Goal: Information Seeking & Learning: Learn about a topic

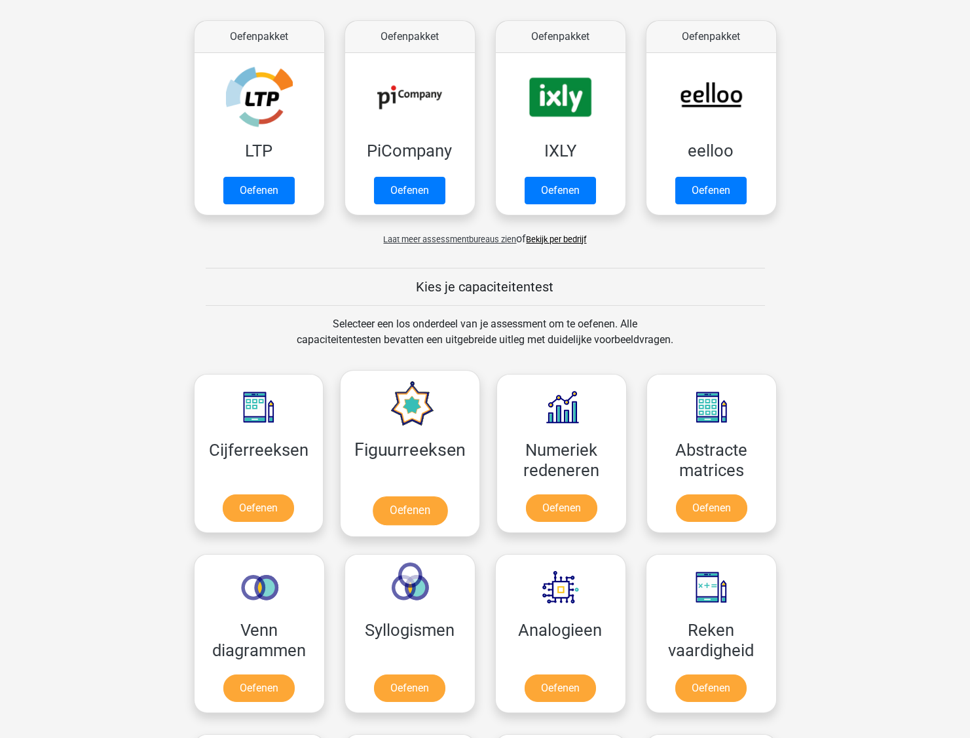
scroll to position [261, 0]
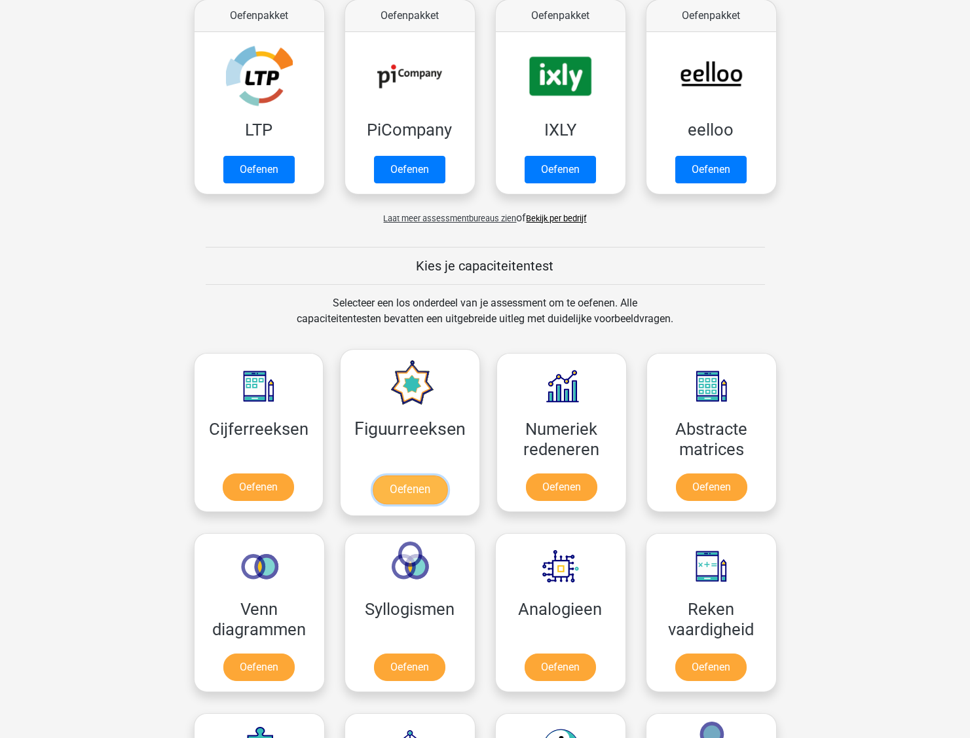
click at [442, 490] on link "Oefenen" at bounding box center [410, 490] width 75 height 29
click at [257, 480] on link "Oefenen" at bounding box center [258, 490] width 75 height 29
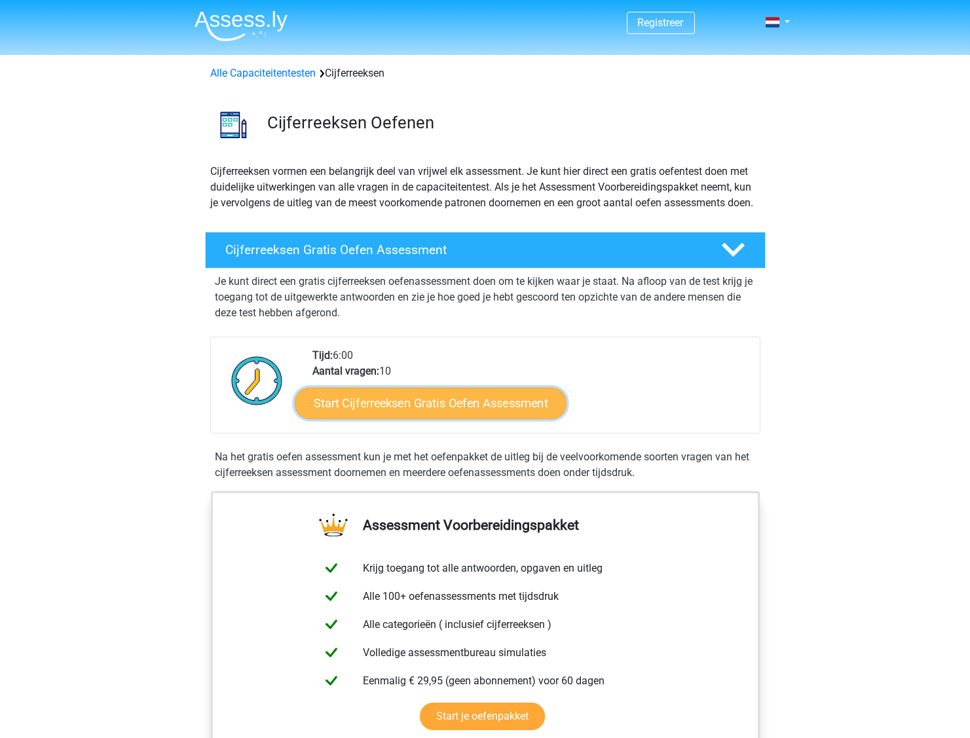
click at [392, 412] on link "Start Cijferreeksen Gratis Oefen Assessment" at bounding box center [431, 402] width 272 height 31
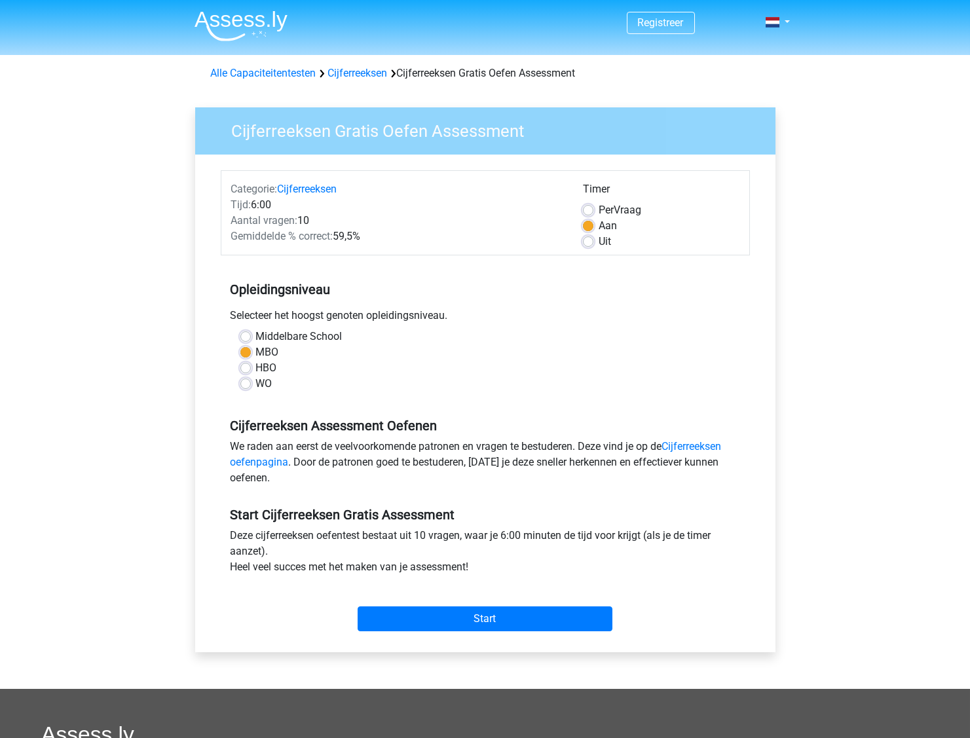
click at [262, 365] on label "HBO" at bounding box center [266, 368] width 21 height 16
click at [251, 365] on input "HBO" at bounding box center [245, 366] width 10 height 13
radio input "true"
click at [415, 631] on div "Start" at bounding box center [485, 608] width 529 height 56
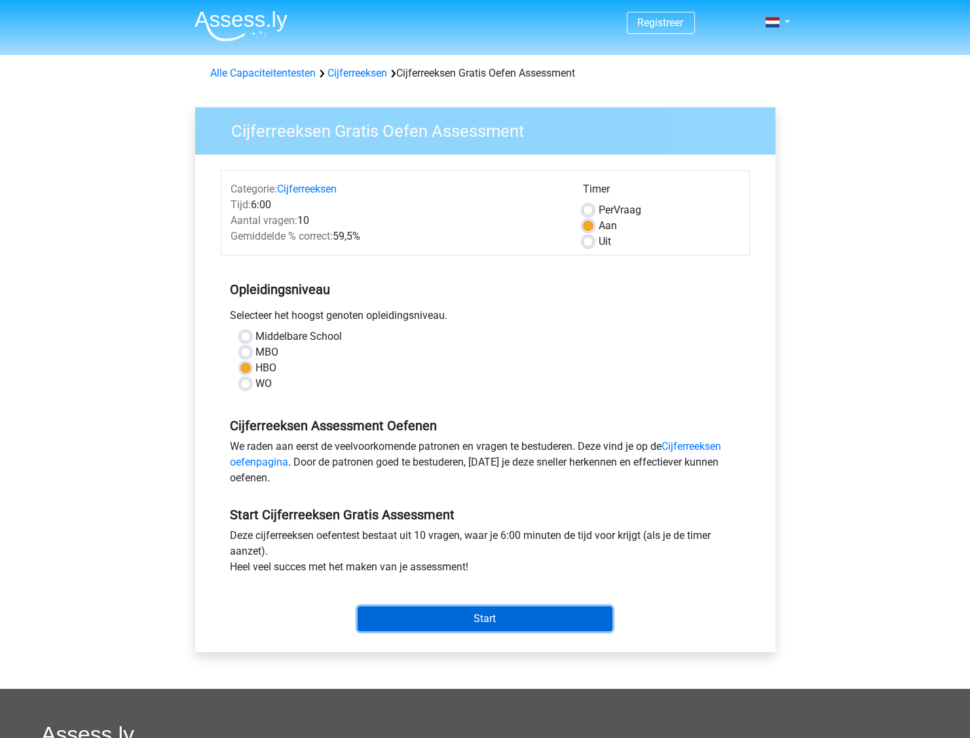
click at [415, 624] on input "Start" at bounding box center [485, 619] width 255 height 25
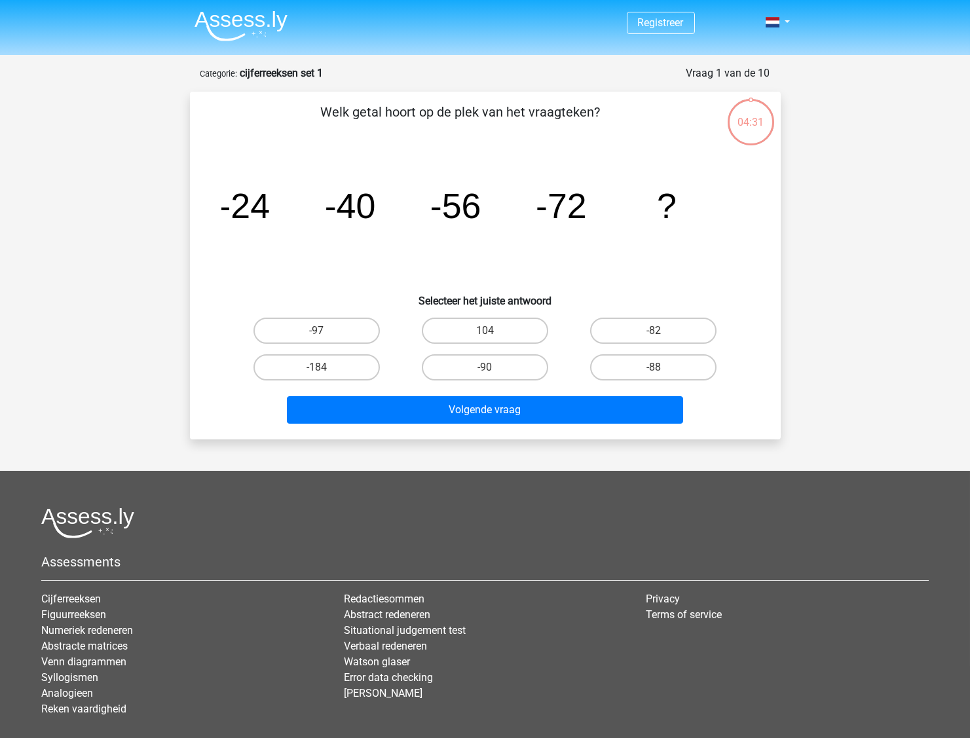
click at [320, 337] on input "-97" at bounding box center [320, 335] width 9 height 9
radio input "true"
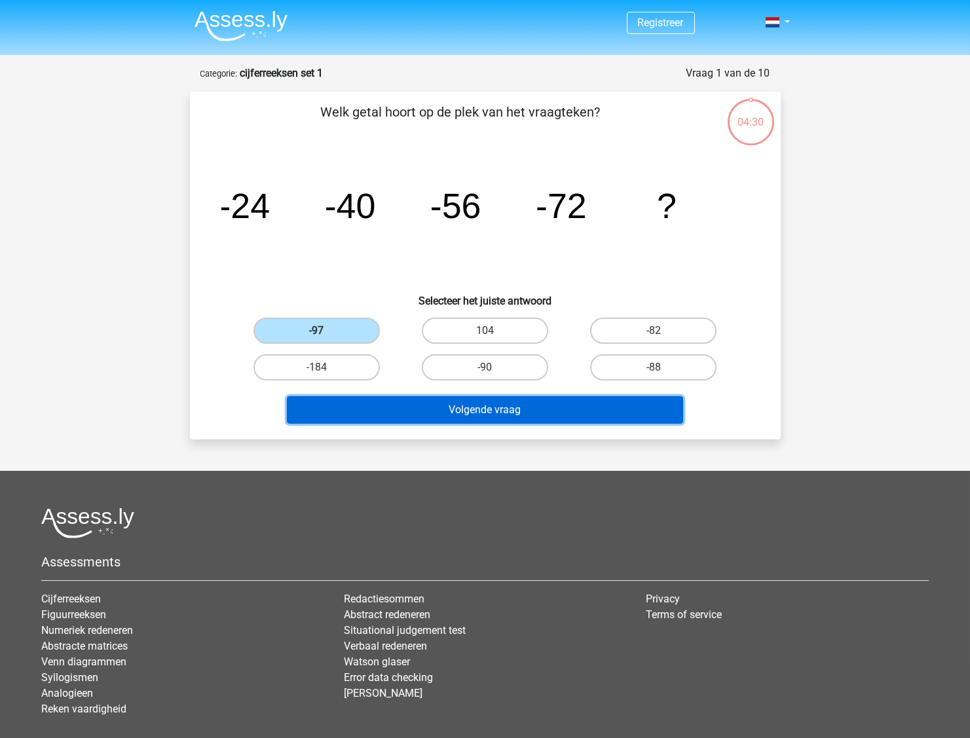
click at [415, 408] on button "Volgende vraag" at bounding box center [485, 410] width 396 height 28
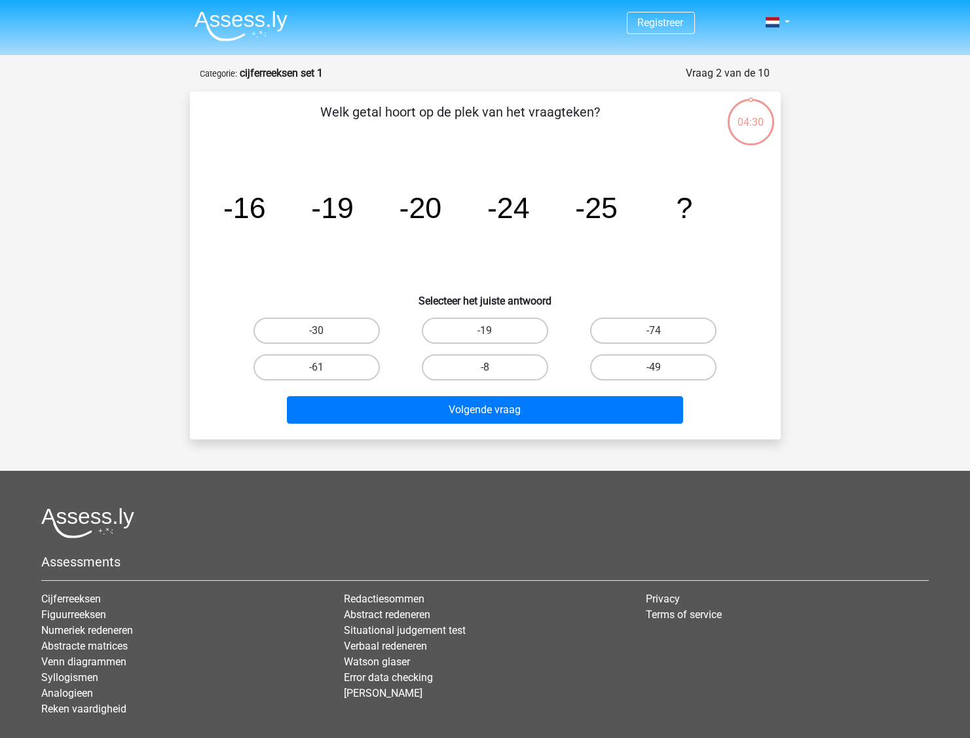
scroll to position [66, 0]
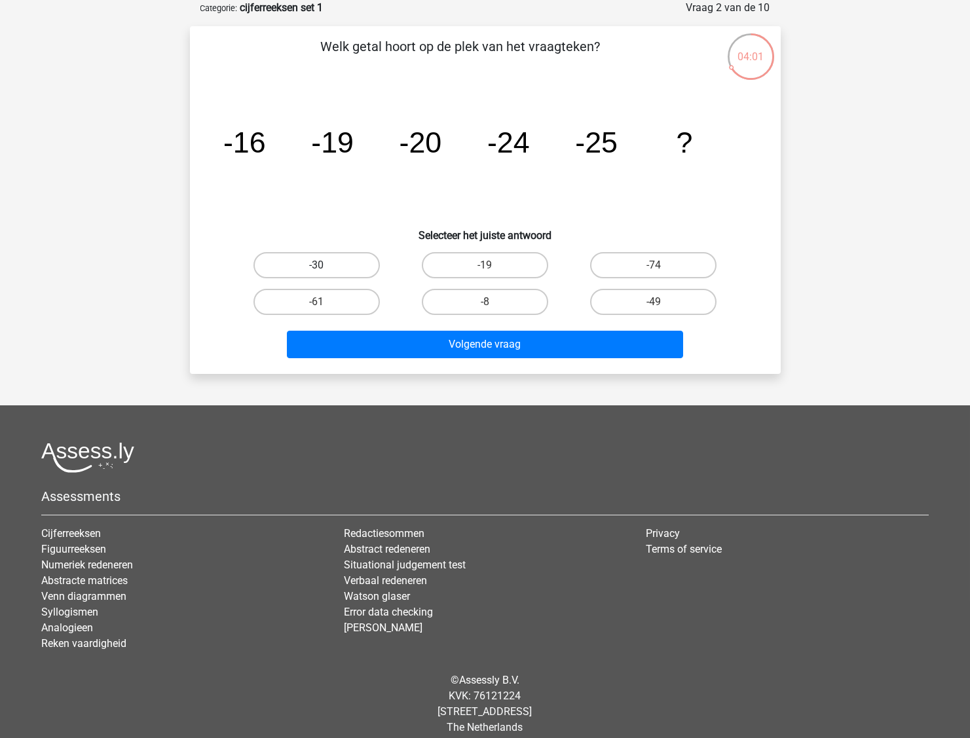
click at [311, 256] on label "-30" at bounding box center [317, 265] width 126 height 26
click at [316, 265] on input "-30" at bounding box center [320, 269] width 9 height 9
radio input "true"
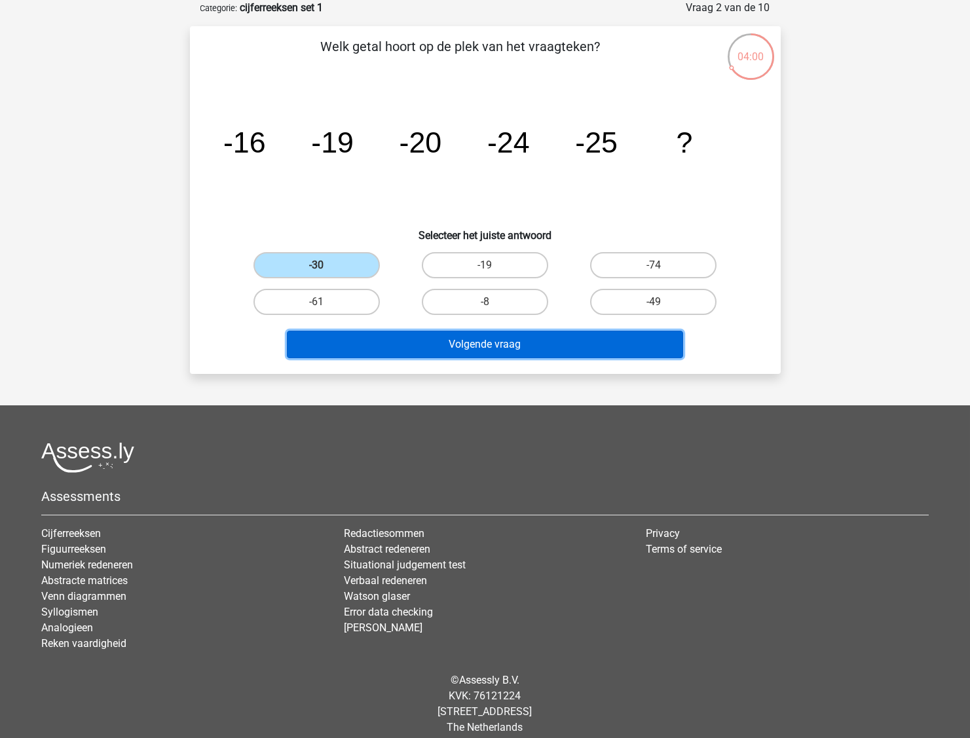
click at [440, 346] on button "Volgende vraag" at bounding box center [485, 345] width 396 height 28
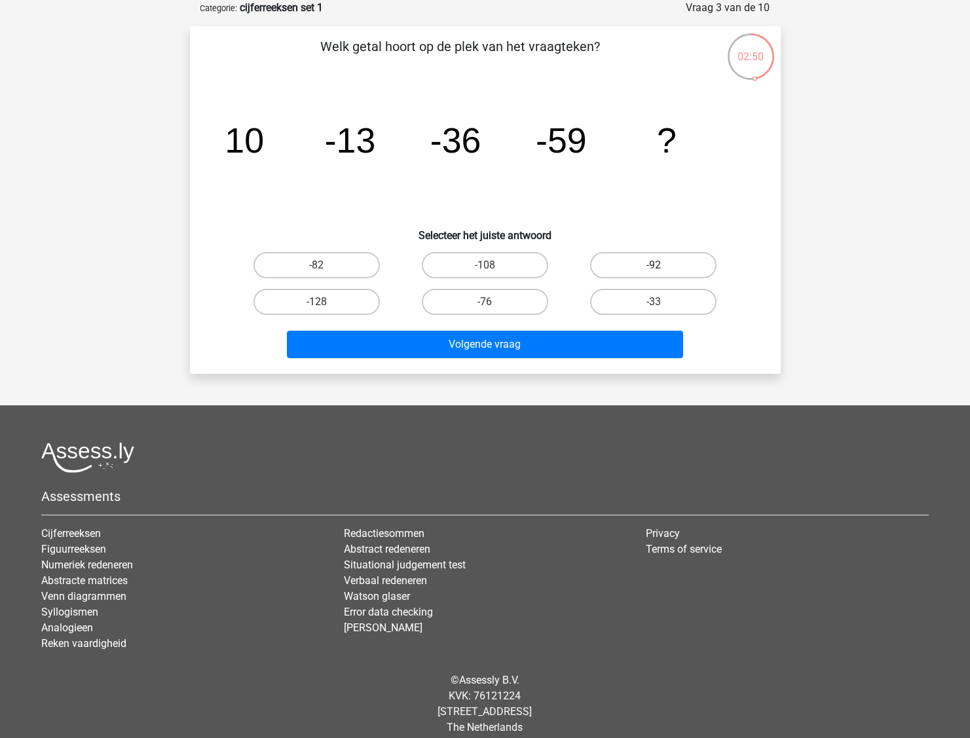
click at [647, 273] on label "-92" at bounding box center [653, 265] width 126 height 26
click at [654, 273] on input "-92" at bounding box center [658, 269] width 9 height 9
radio input "true"
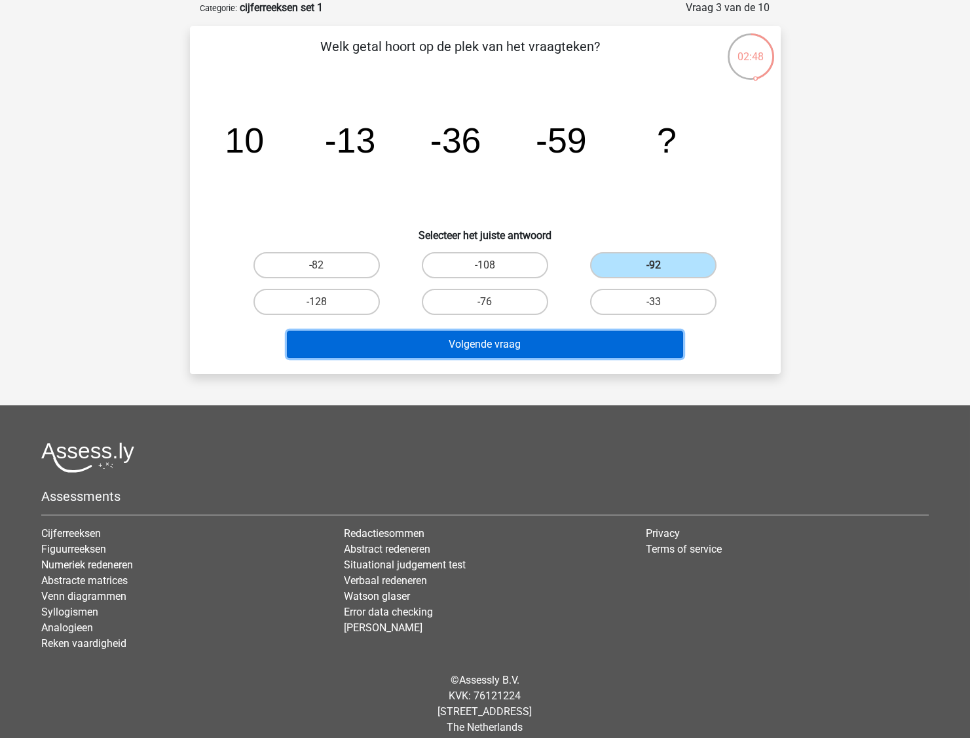
click at [485, 346] on button "Volgende vraag" at bounding box center [485, 345] width 396 height 28
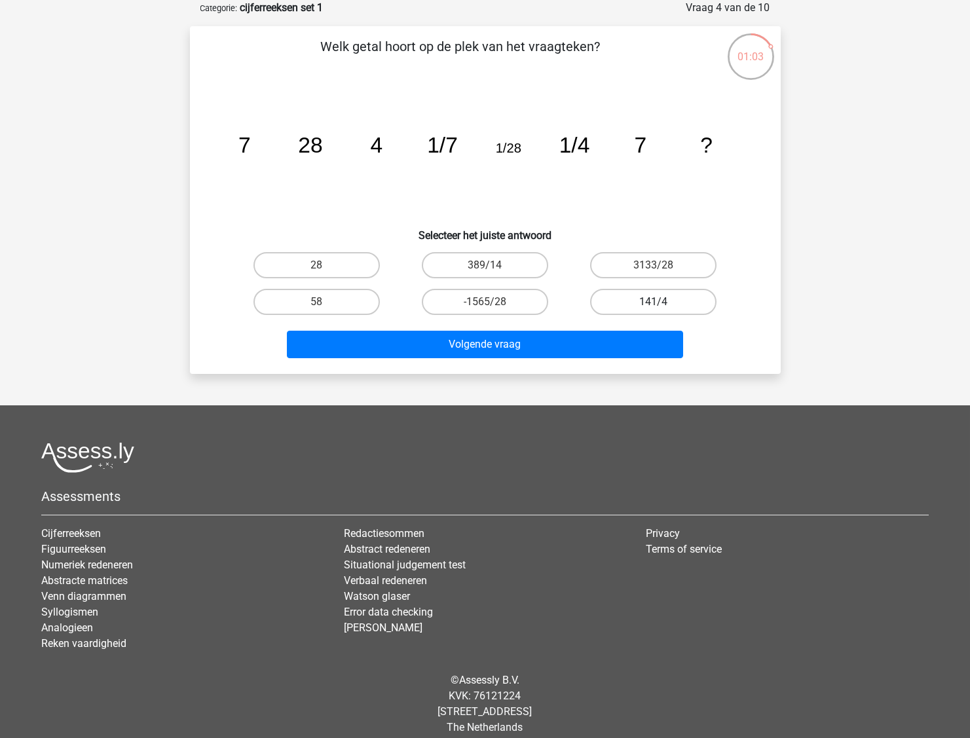
click at [647, 305] on label "141/4" at bounding box center [653, 302] width 126 height 26
click at [654, 305] on input "141/4" at bounding box center [658, 306] width 9 height 9
radio input "true"
click at [334, 261] on label "28" at bounding box center [317, 265] width 126 height 26
click at [325, 265] on input "28" at bounding box center [320, 269] width 9 height 9
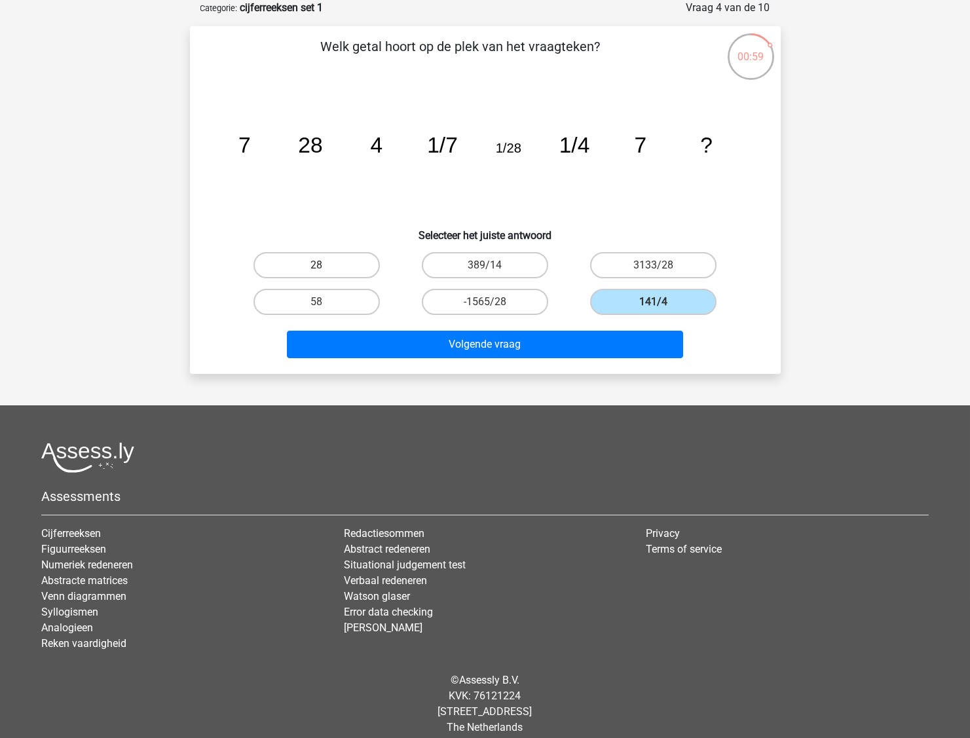
radio input "true"
click at [372, 311] on label "58" at bounding box center [317, 302] width 126 height 26
click at [325, 311] on input "58" at bounding box center [320, 306] width 9 height 9
radio input "true"
click at [314, 248] on div "28" at bounding box center [317, 265] width 168 height 37
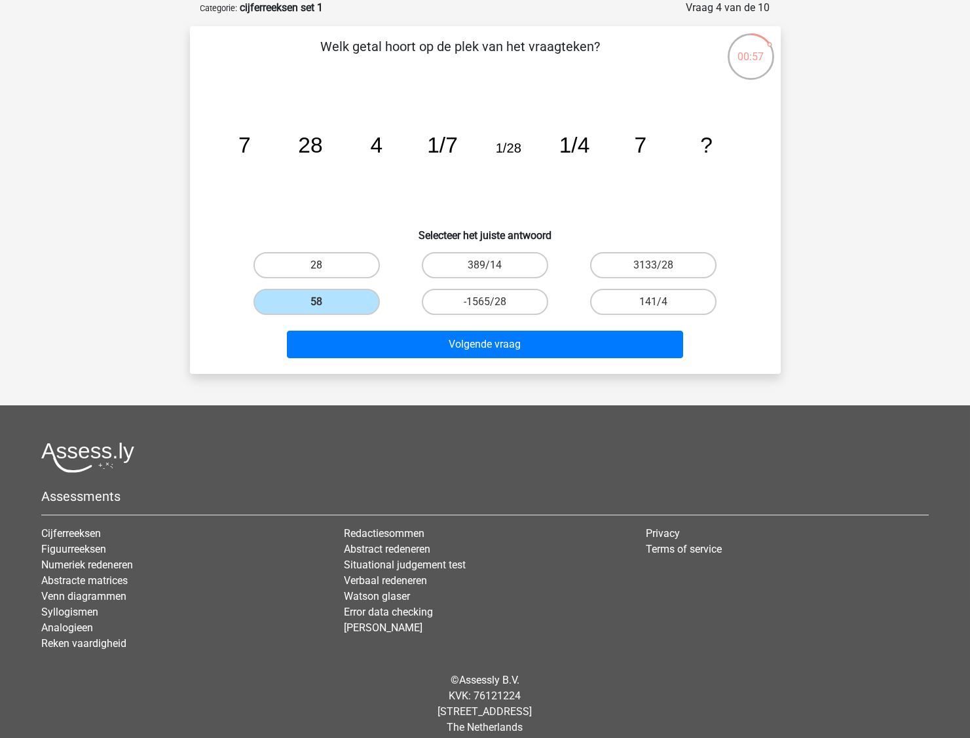
click at [320, 274] on label "28" at bounding box center [317, 265] width 126 height 26
click at [320, 274] on input "28" at bounding box center [320, 269] width 9 height 9
radio input "true"
click at [707, 305] on label "141/4" at bounding box center [653, 302] width 126 height 26
click at [662, 305] on input "141/4" at bounding box center [658, 306] width 9 height 9
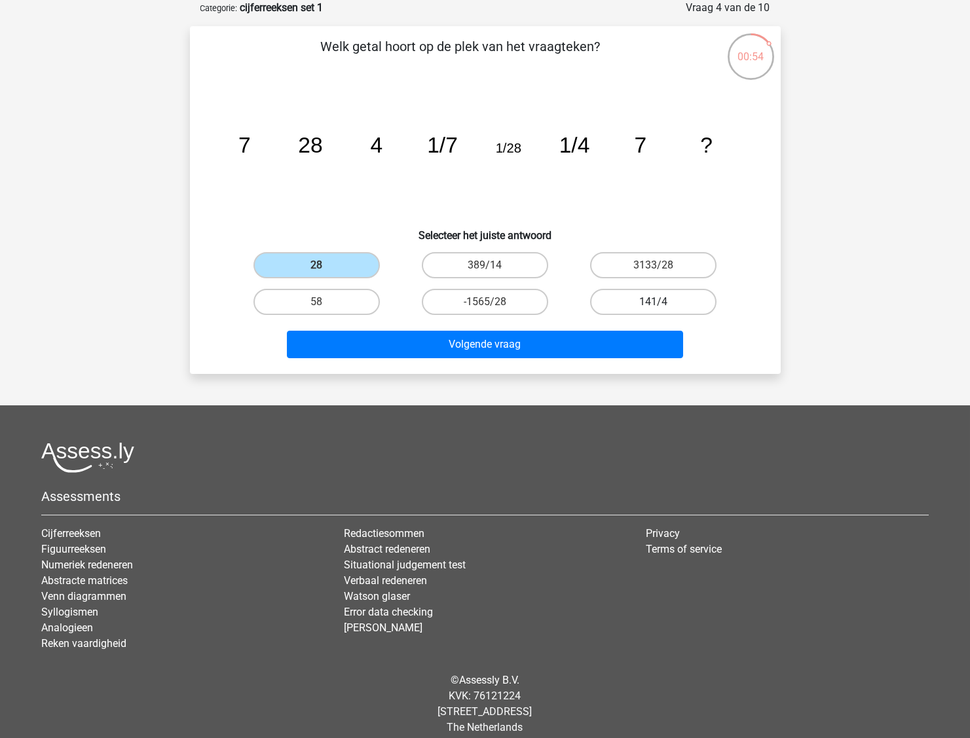
radio input "true"
click at [581, 320] on div "Volgende vraag" at bounding box center [485, 341] width 549 height 43
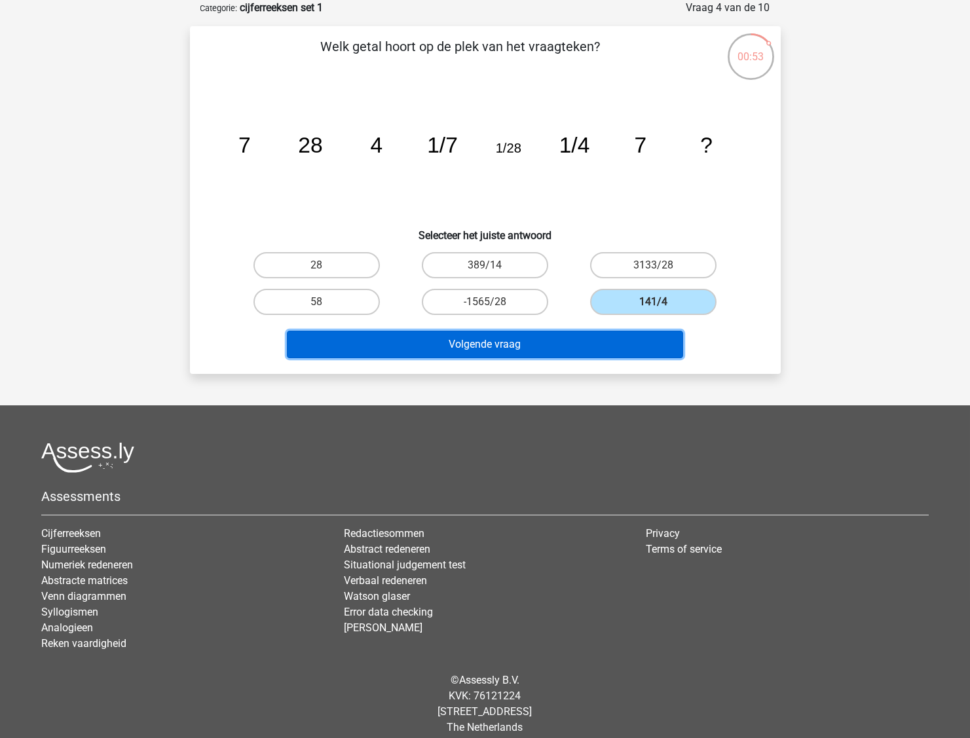
click at [575, 339] on button "Volgende vraag" at bounding box center [485, 345] width 396 height 28
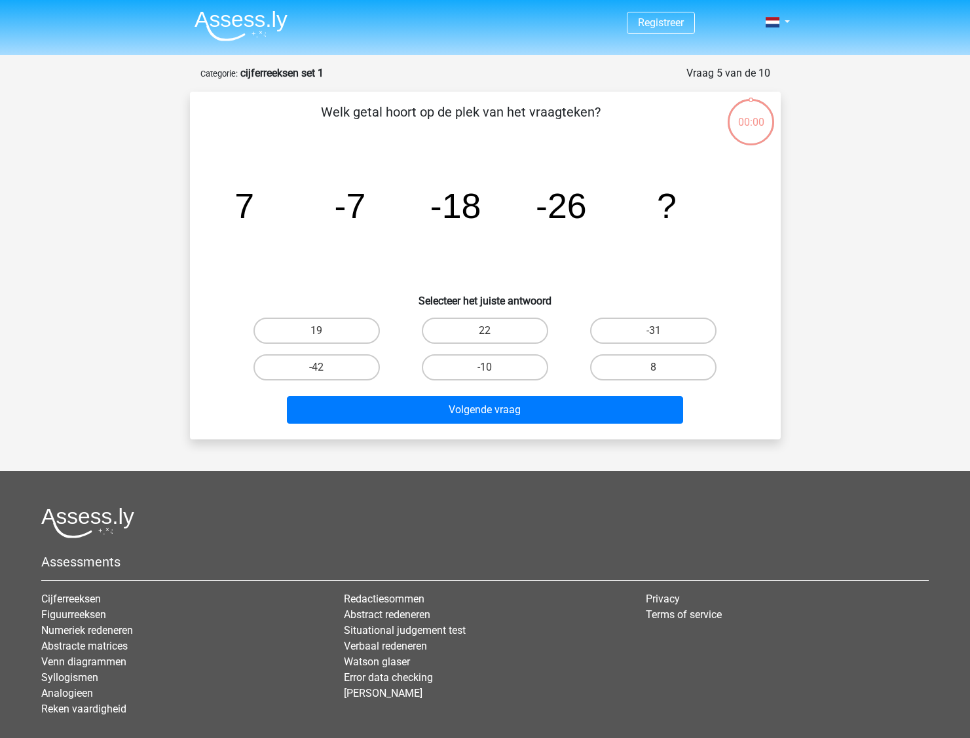
scroll to position [66, 0]
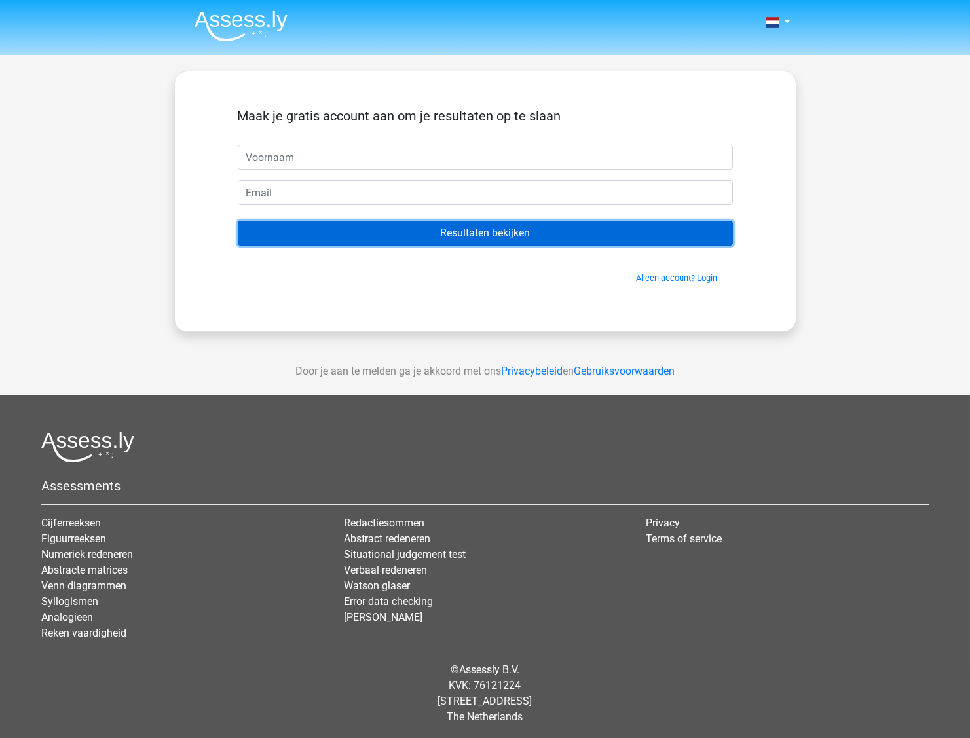
click at [585, 242] on input "Resultaten bekijken" at bounding box center [485, 233] width 495 height 25
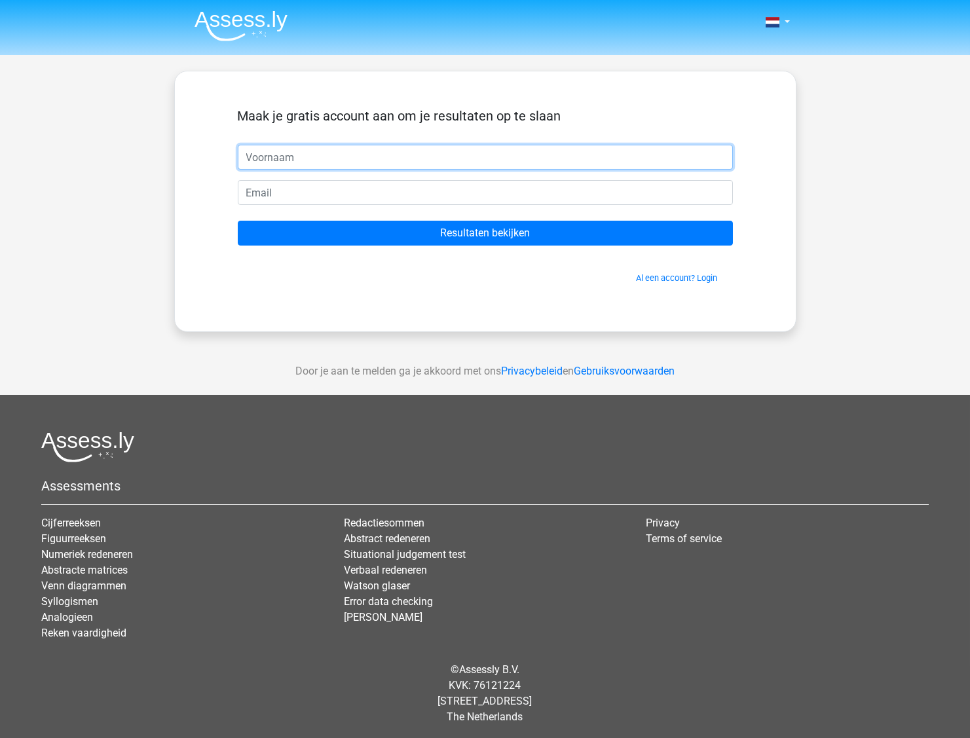
click at [338, 153] on input "text" at bounding box center [485, 157] width 495 height 25
type input "Femke"
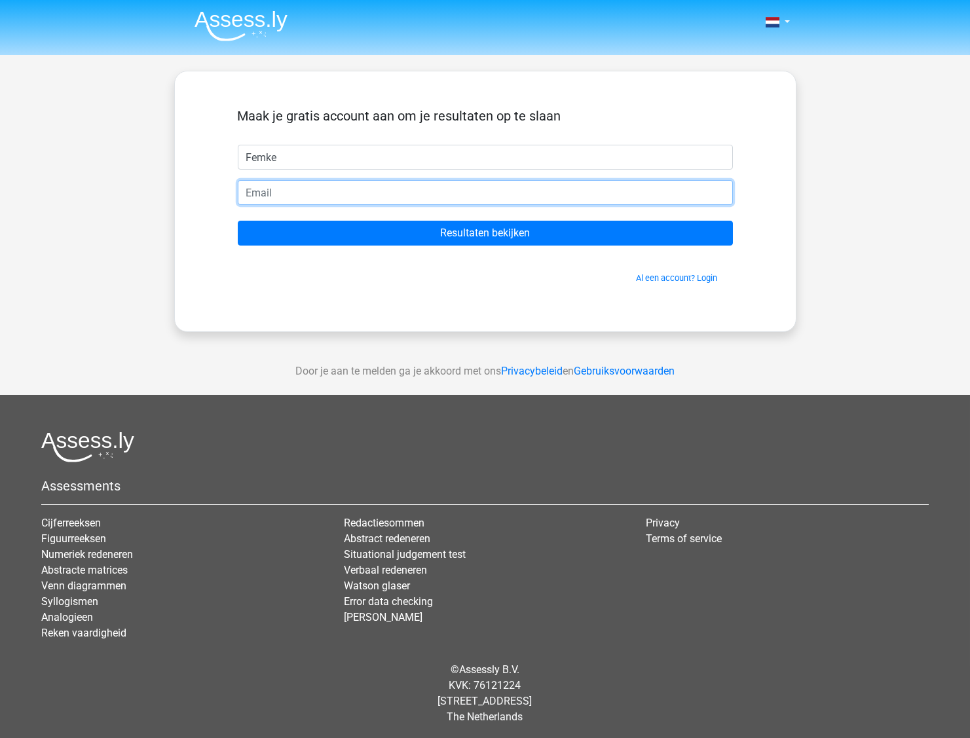
click at [317, 193] on input "email" at bounding box center [485, 192] width 495 height 25
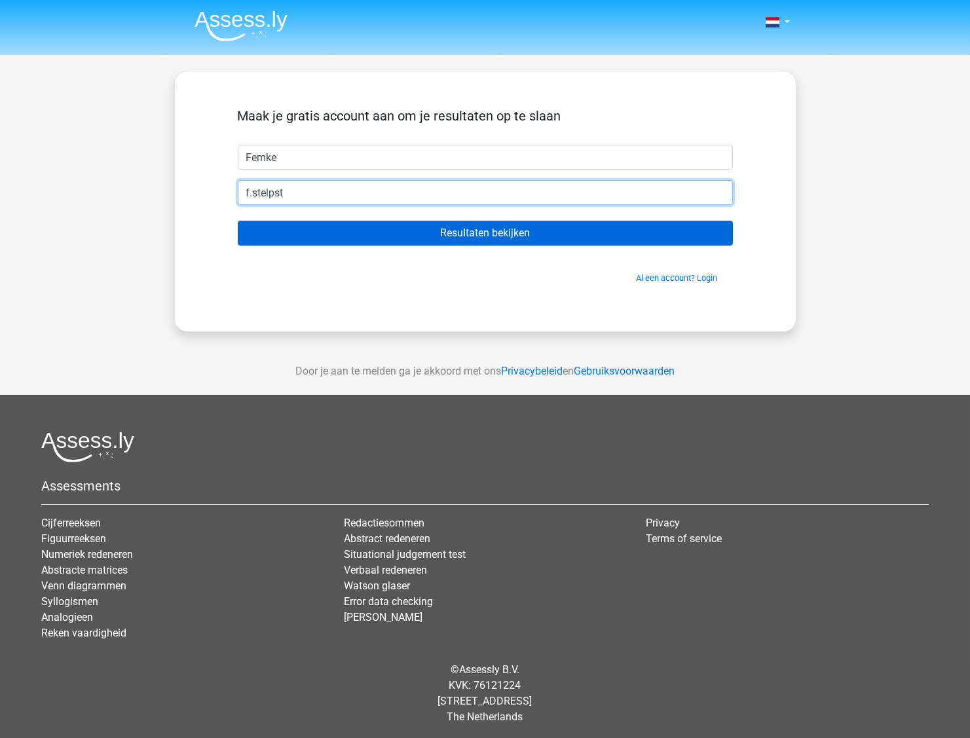
type input "[EMAIL_ADDRESS][DOMAIN_NAME]"
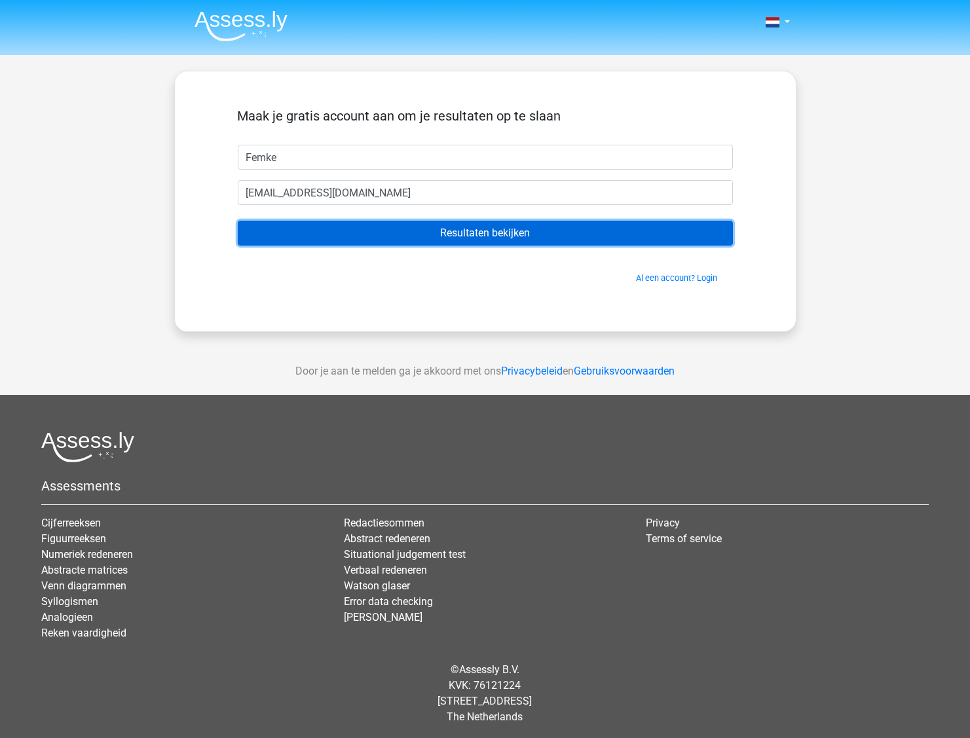
click at [321, 229] on input "Resultaten bekijken" at bounding box center [485, 233] width 495 height 25
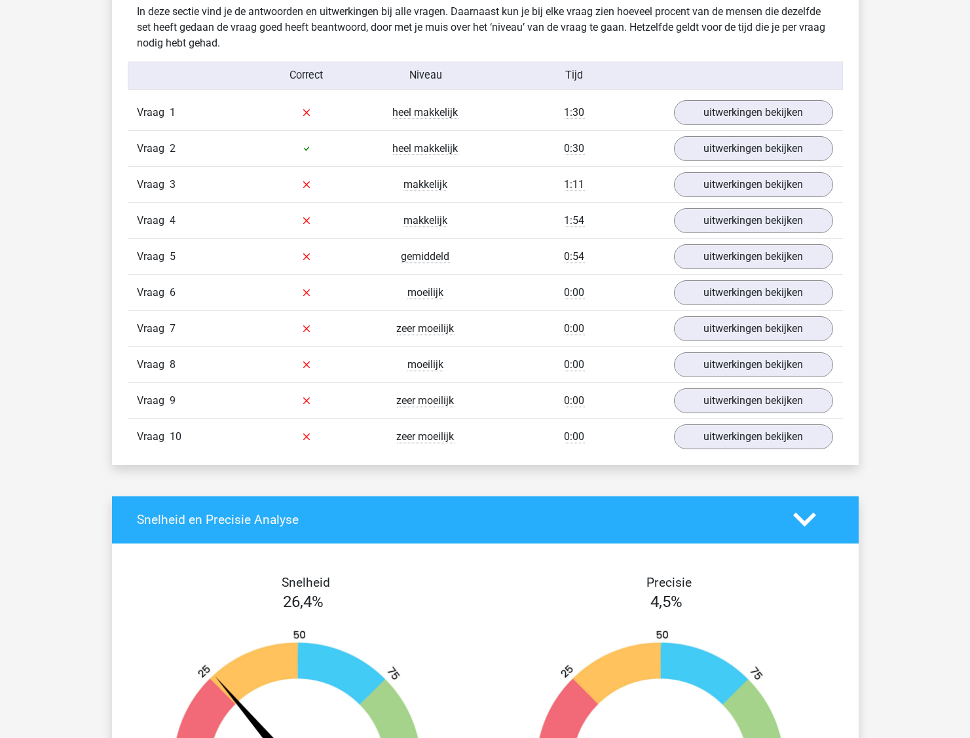
scroll to position [1048, 0]
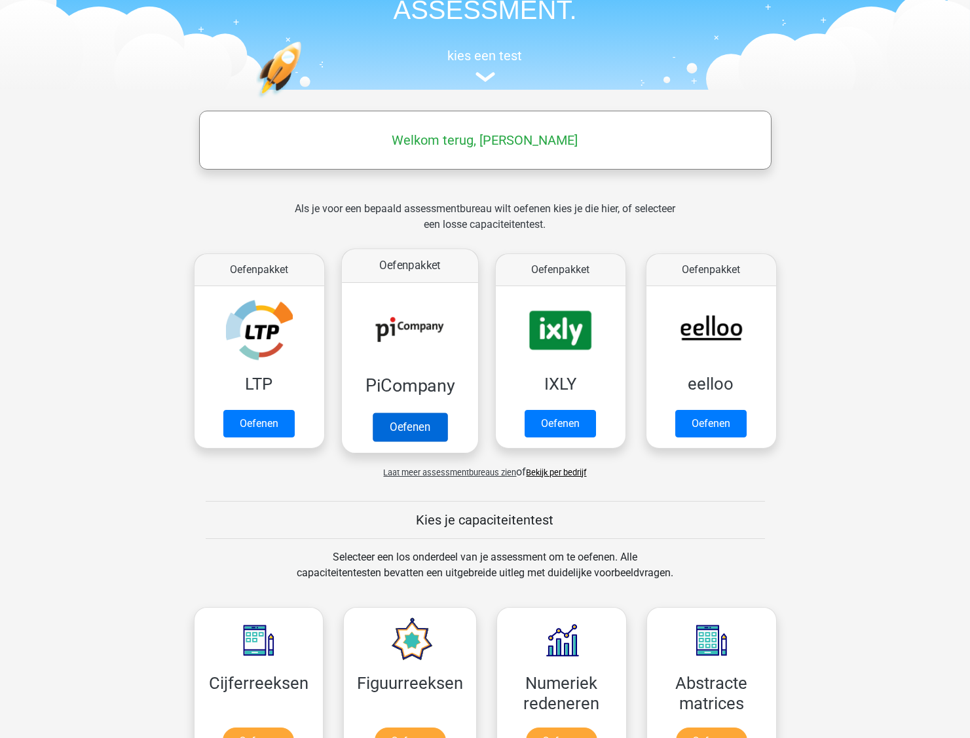
scroll to position [328, 0]
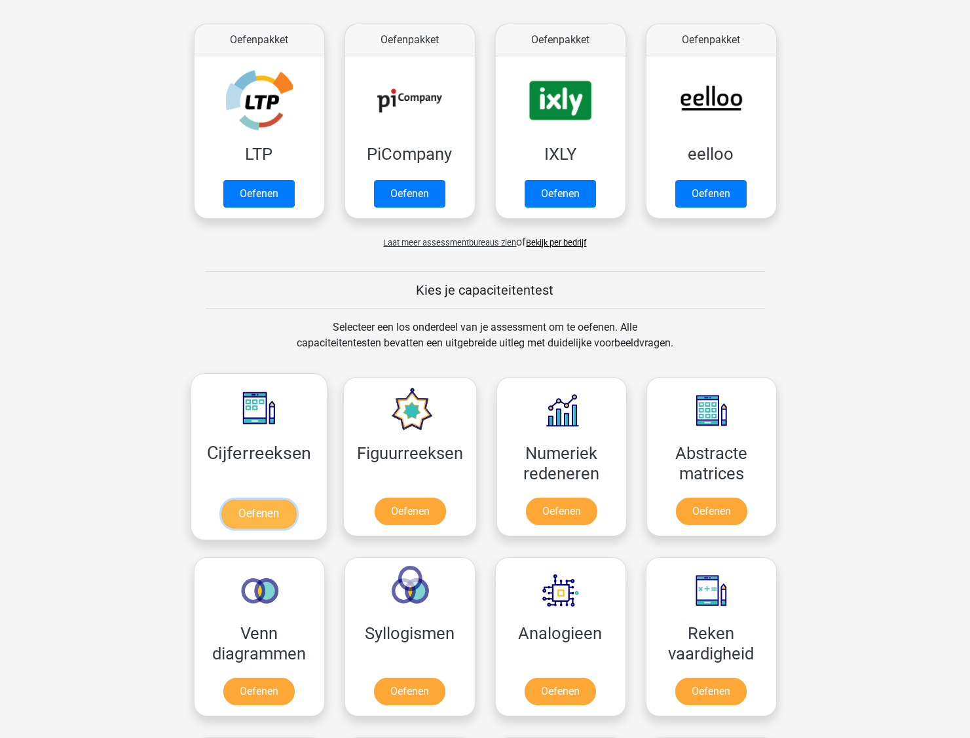
click at [280, 500] on link "Oefenen" at bounding box center [258, 514] width 75 height 29
click at [410, 517] on link "Oefenen" at bounding box center [410, 514] width 75 height 29
click at [276, 500] on link "Oefenen" at bounding box center [258, 514] width 75 height 29
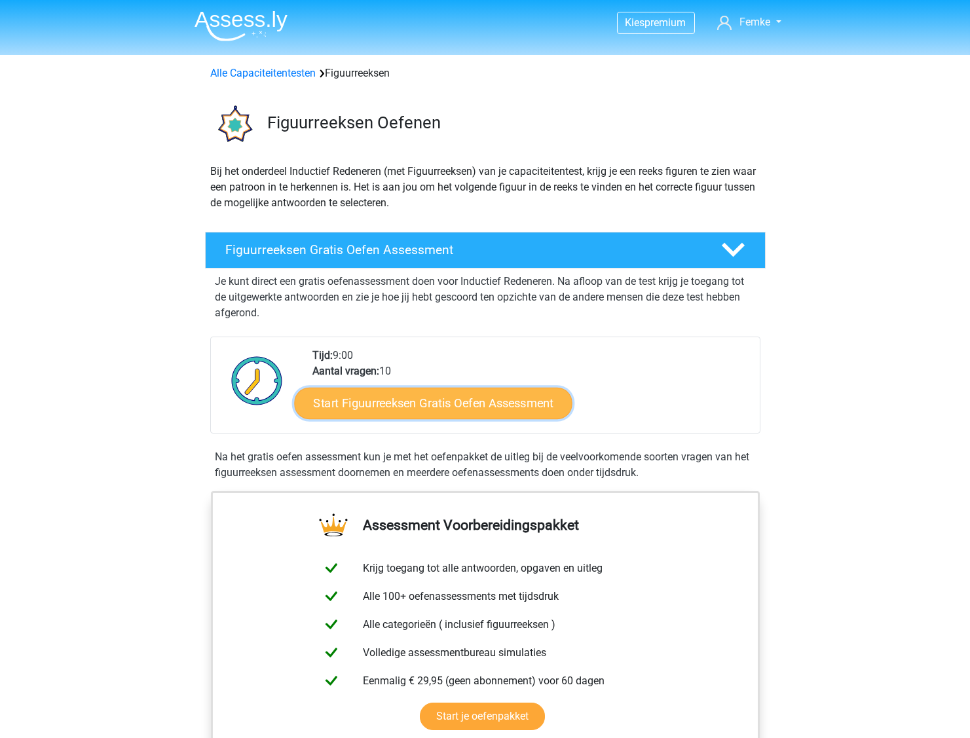
click at [396, 401] on link "Start Figuurreeksen Gratis Oefen Assessment" at bounding box center [433, 402] width 278 height 31
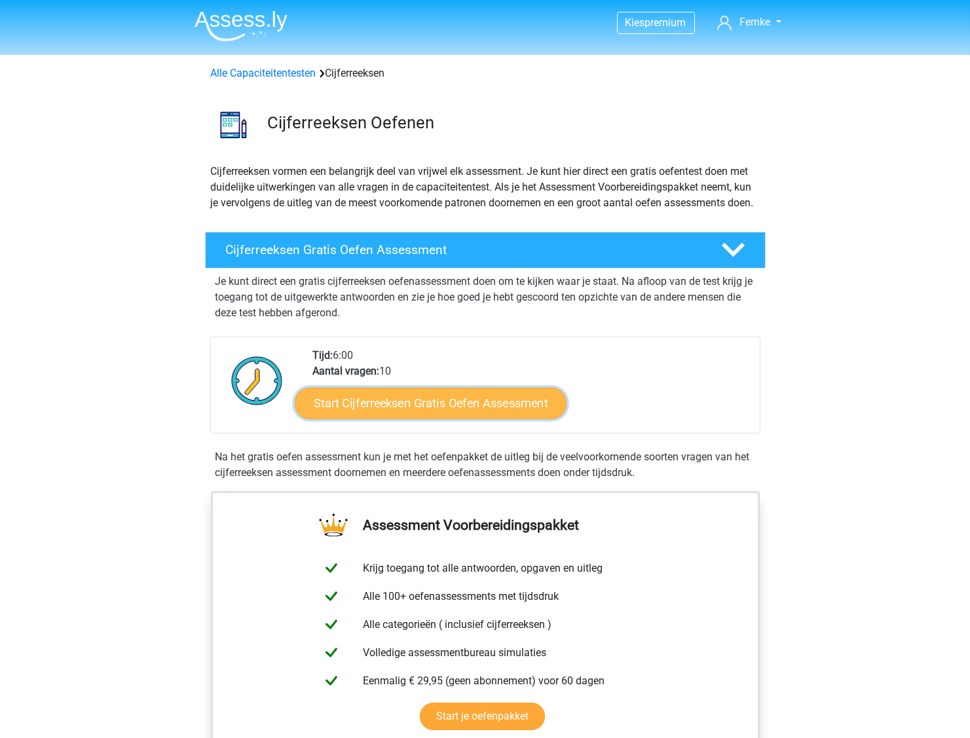
click at [390, 411] on link "Start Cijferreeksen Gratis Oefen Assessment" at bounding box center [431, 402] width 272 height 31
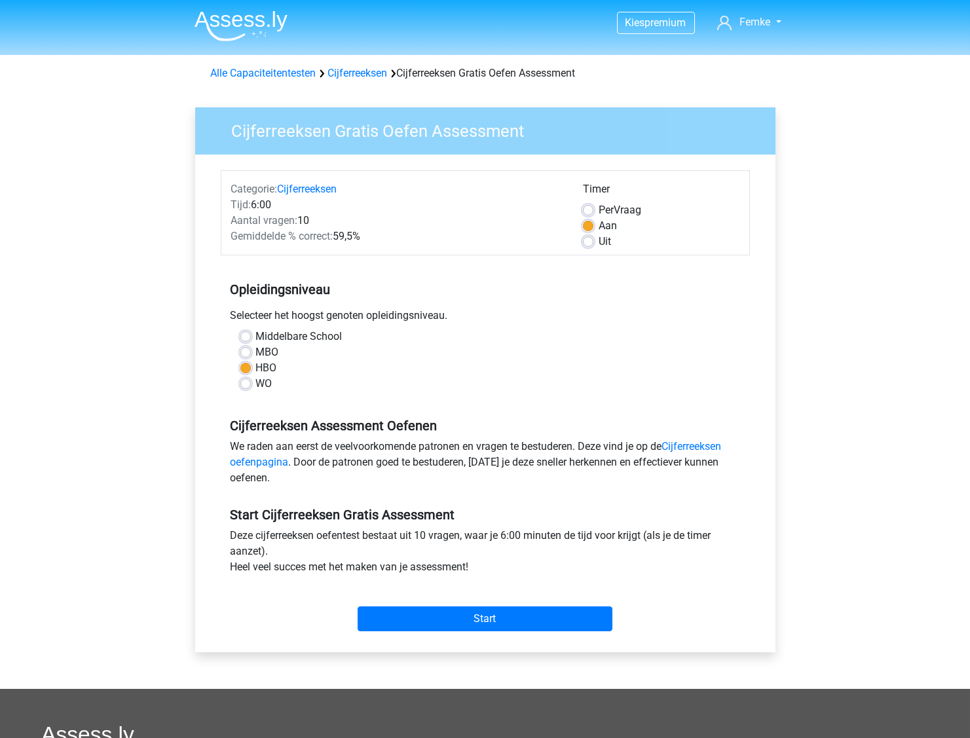
click at [275, 338] on label "Middelbare School" at bounding box center [299, 337] width 86 height 16
click at [251, 338] on input "Middelbare School" at bounding box center [245, 335] width 10 height 13
radio input "true"
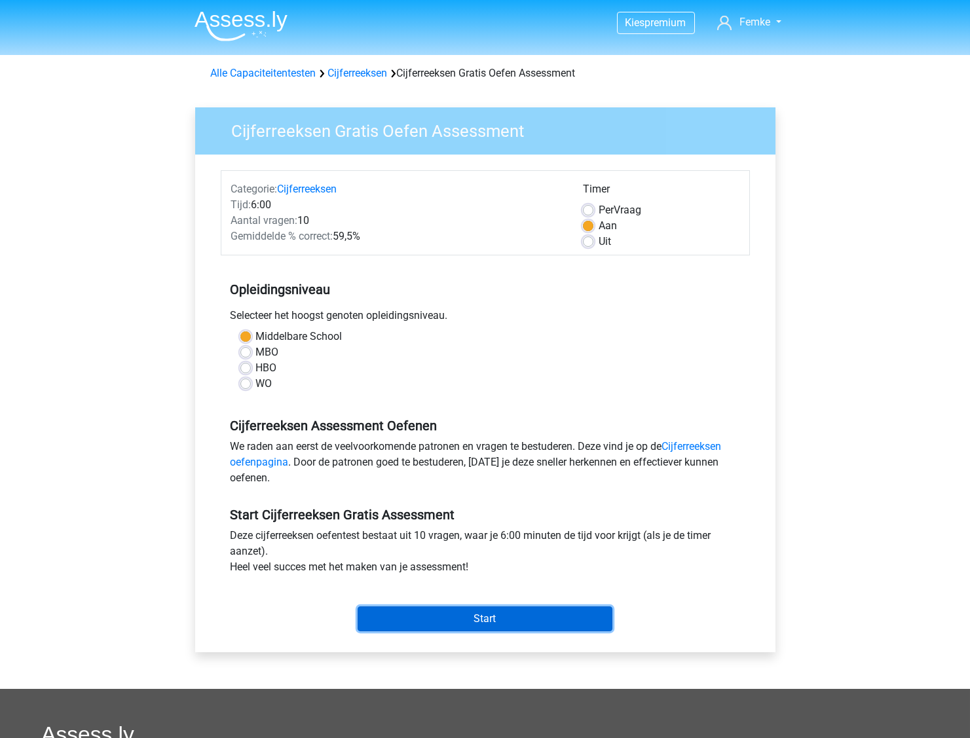
click at [448, 615] on input "Start" at bounding box center [485, 619] width 255 height 25
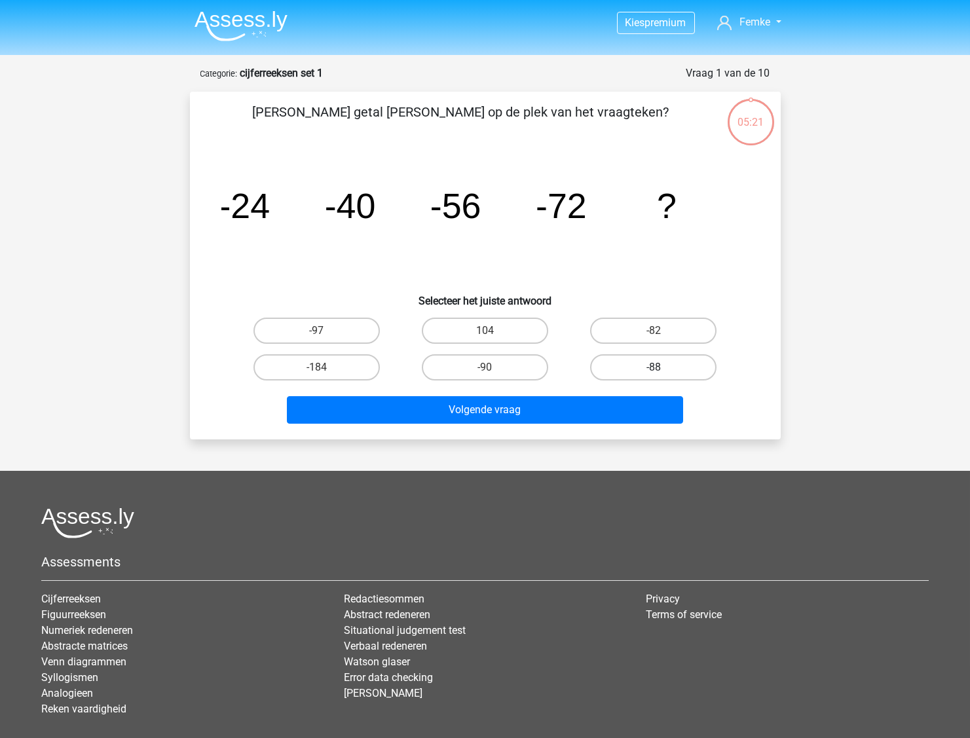
click at [671, 359] on label "-88" at bounding box center [653, 367] width 126 height 26
click at [662, 368] on input "-88" at bounding box center [658, 372] width 9 height 9
radio input "true"
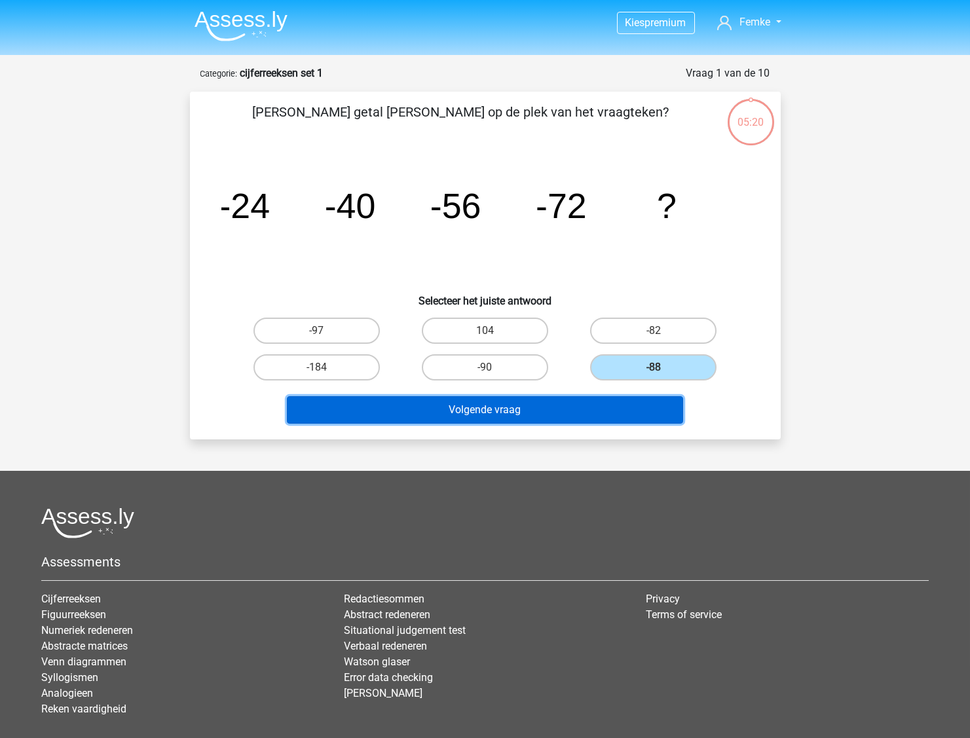
click at [471, 416] on button "Volgende vraag" at bounding box center [485, 410] width 396 height 28
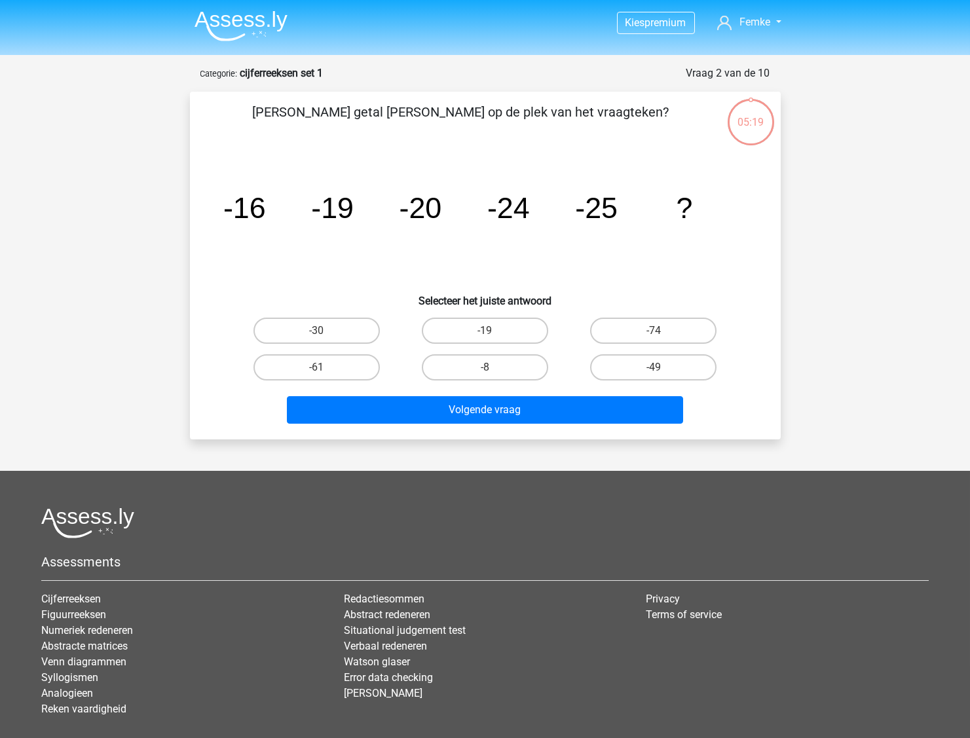
scroll to position [66, 0]
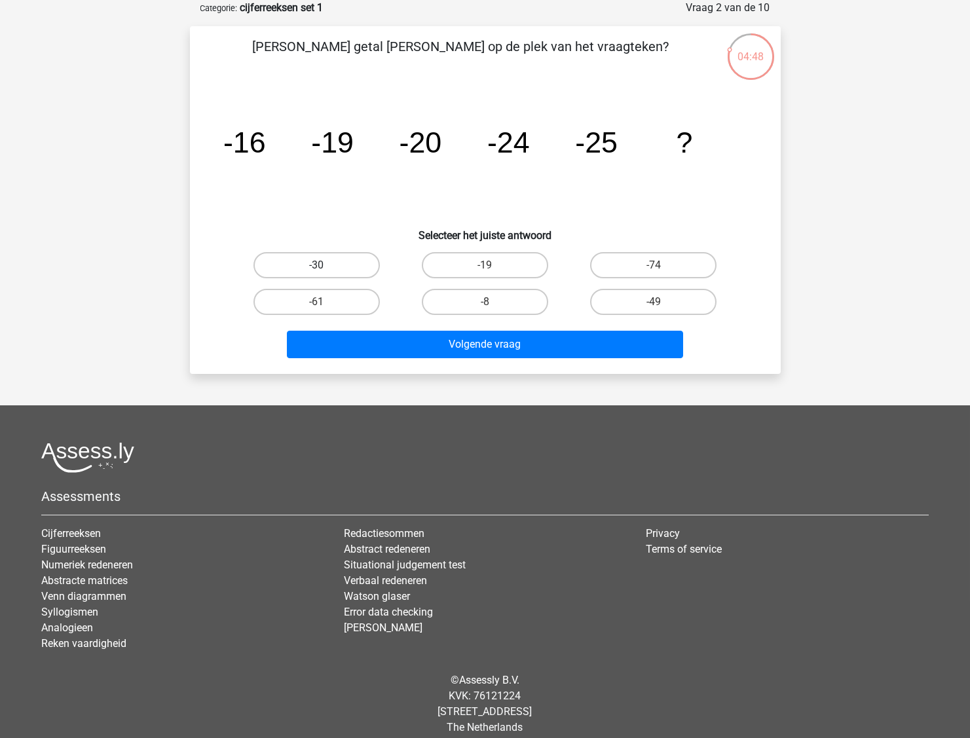
click at [351, 269] on label "-30" at bounding box center [317, 265] width 126 height 26
click at [325, 269] on input "-30" at bounding box center [320, 269] width 9 height 9
radio input "true"
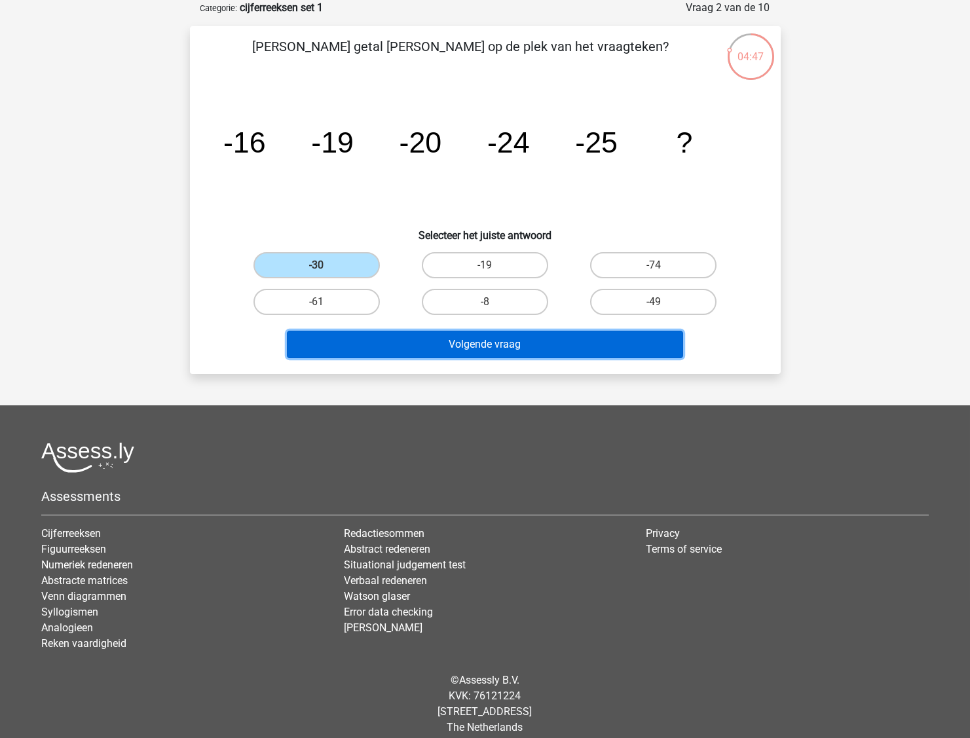
click at [413, 347] on button "Volgende vraag" at bounding box center [485, 345] width 396 height 28
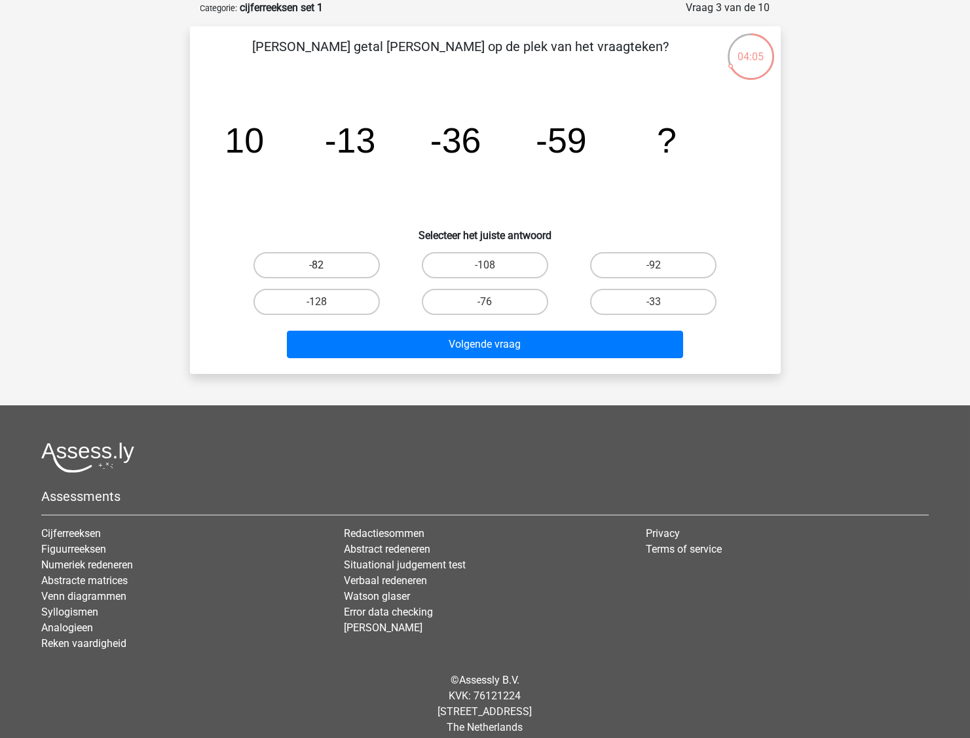
click at [320, 264] on label "-82" at bounding box center [317, 265] width 126 height 26
click at [320, 265] on input "-82" at bounding box center [320, 269] width 9 height 9
radio input "true"
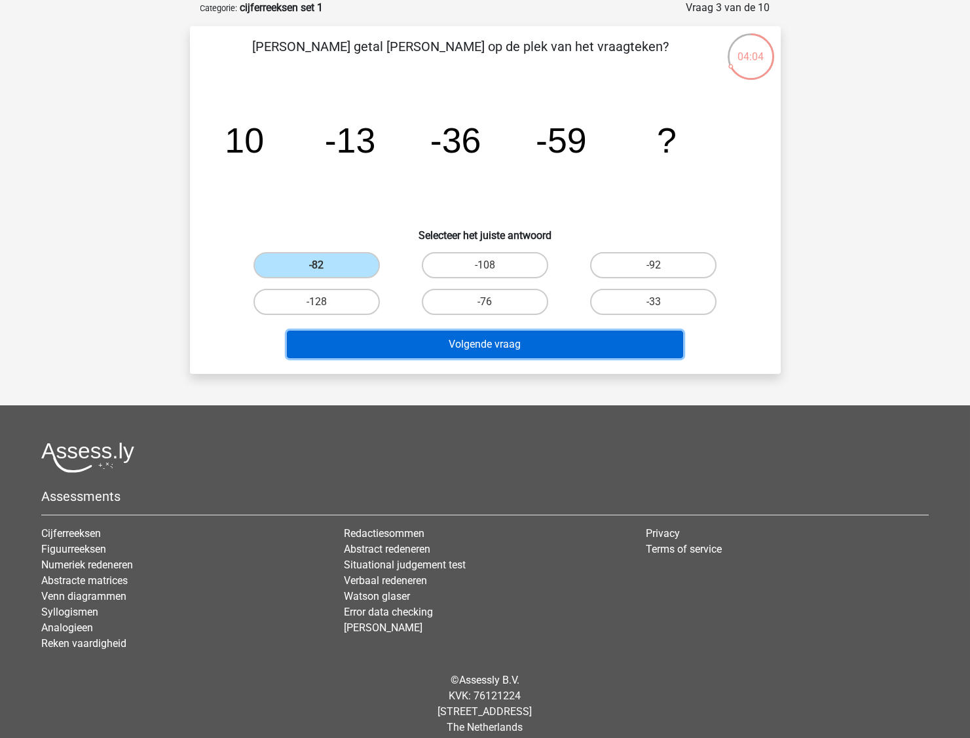
click at [446, 341] on button "Volgende vraag" at bounding box center [485, 345] width 396 height 28
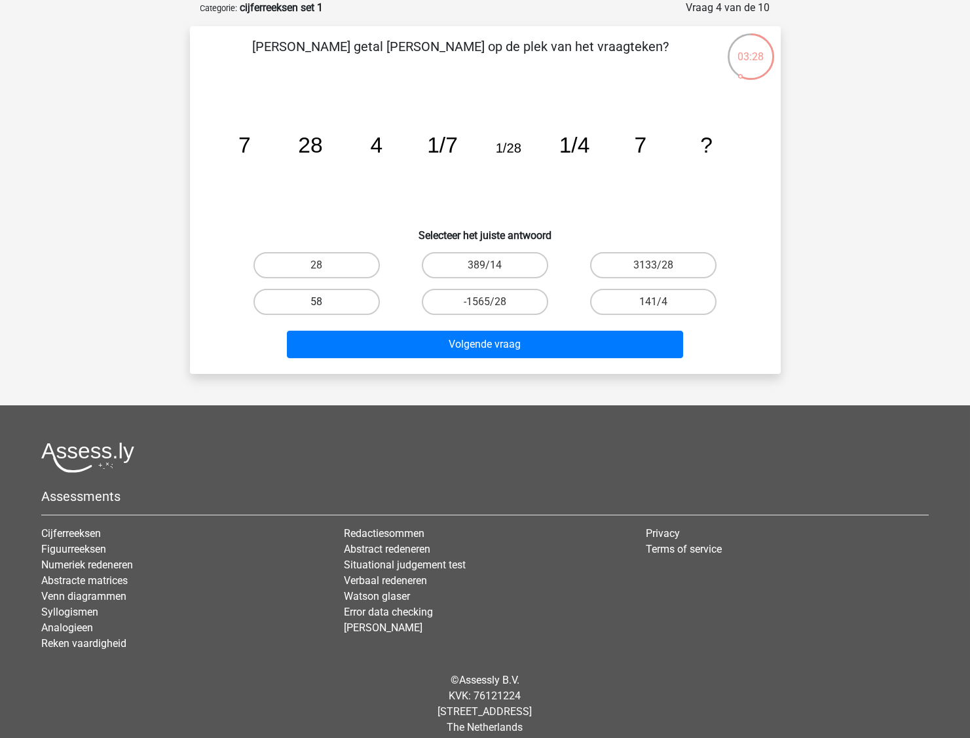
click at [356, 295] on label "58" at bounding box center [317, 302] width 126 height 26
click at [325, 302] on input "58" at bounding box center [320, 306] width 9 height 9
radio input "true"
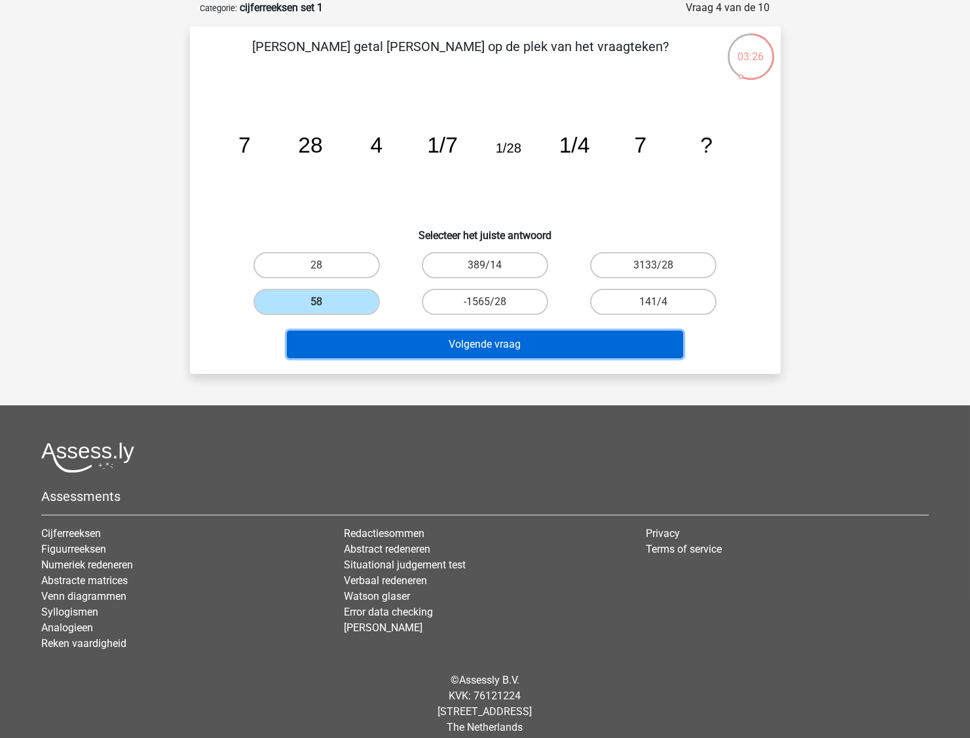
click at [604, 342] on button "Volgende vraag" at bounding box center [485, 345] width 396 height 28
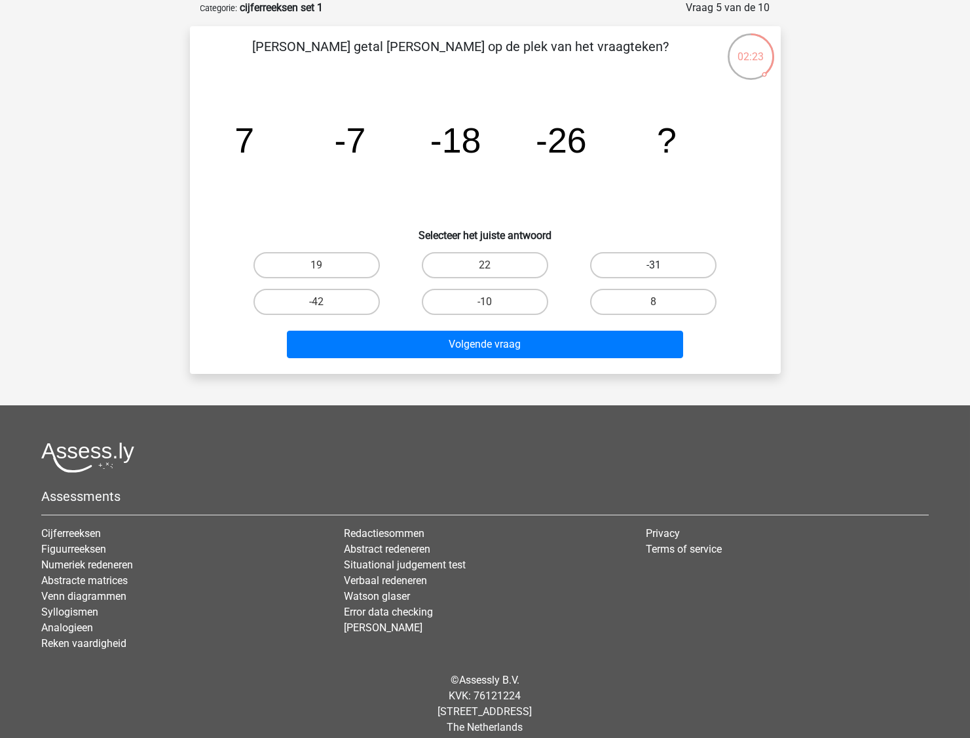
click at [647, 260] on label "-31" at bounding box center [653, 265] width 126 height 26
click at [654, 265] on input "-31" at bounding box center [658, 269] width 9 height 9
radio input "true"
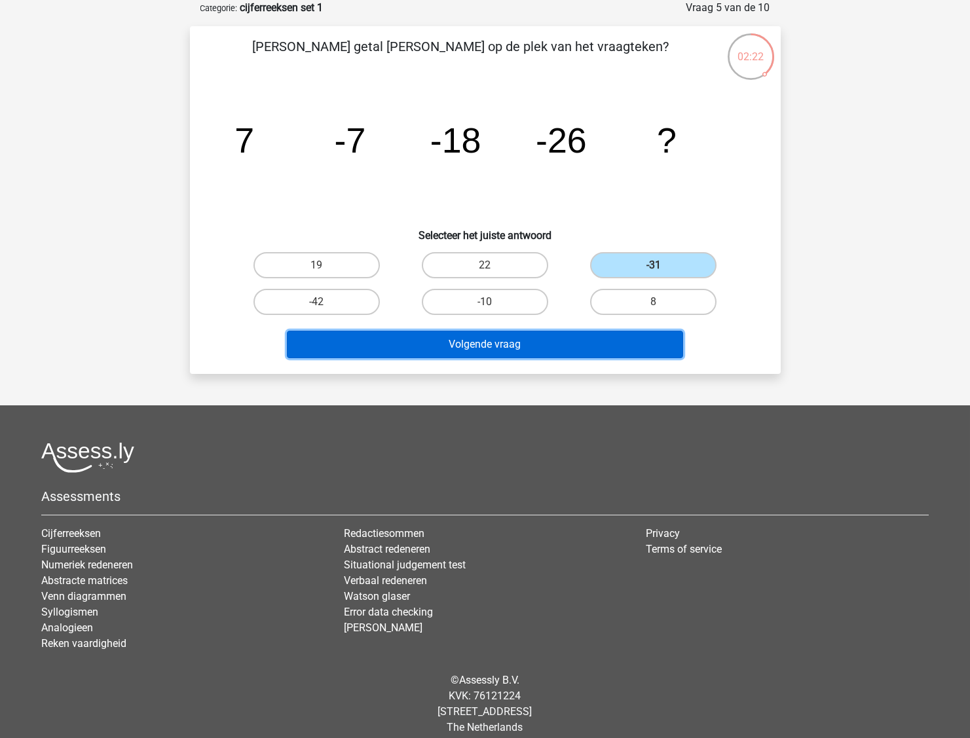
click at [481, 351] on button "Volgende vraag" at bounding box center [485, 345] width 396 height 28
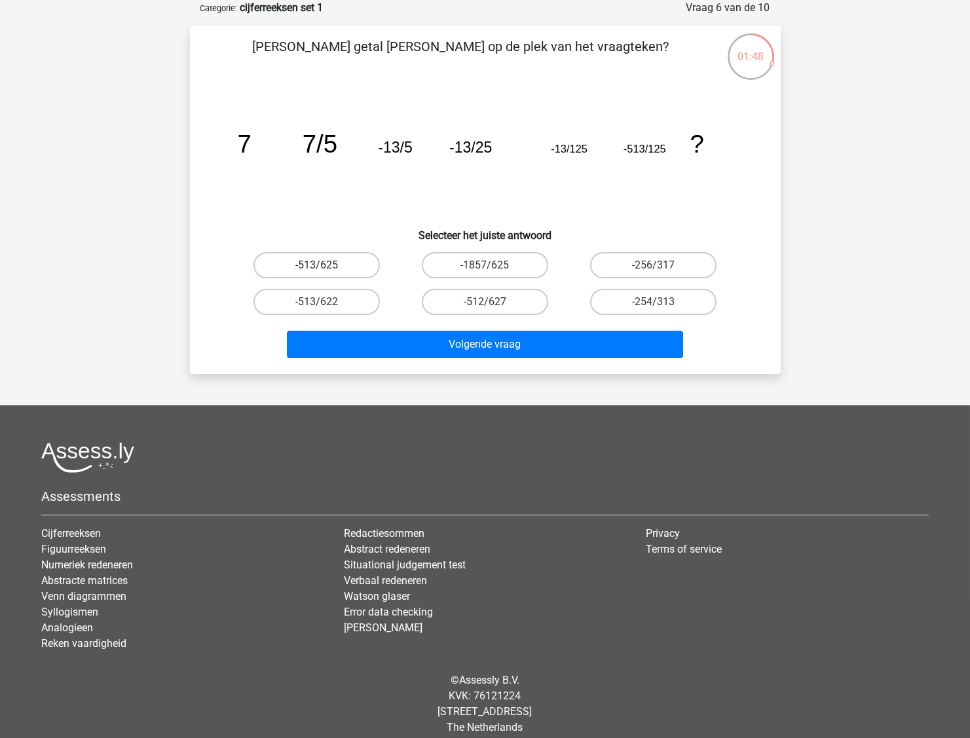
click at [358, 257] on label "-513/625" at bounding box center [317, 265] width 126 height 26
click at [325, 265] on input "-513/625" at bounding box center [320, 269] width 9 height 9
radio input "true"
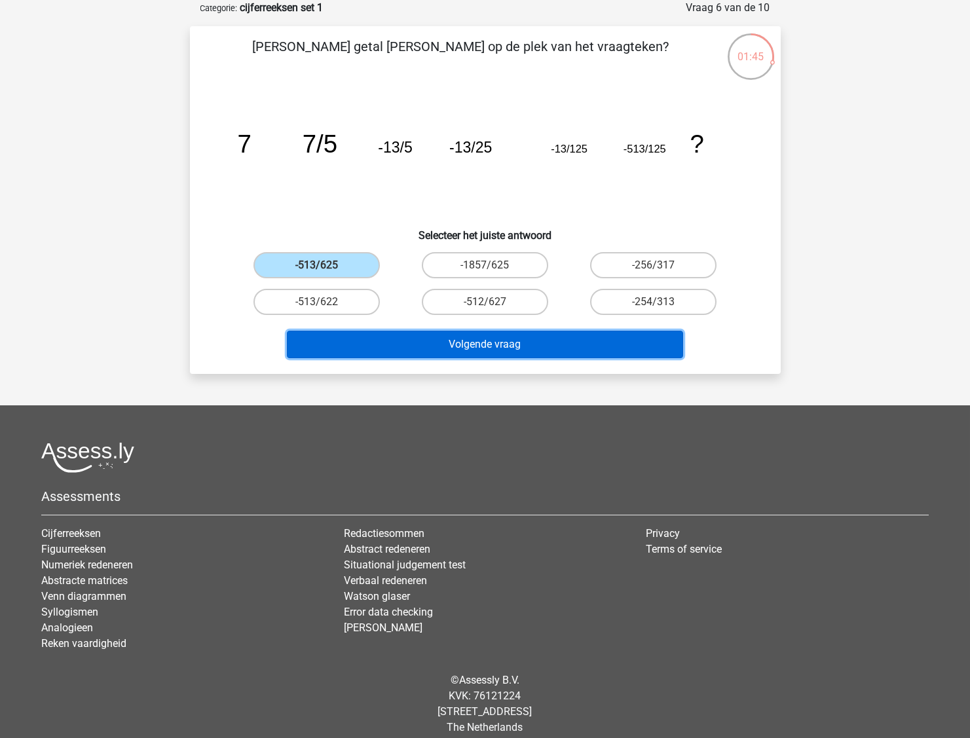
click at [527, 341] on button "Volgende vraag" at bounding box center [485, 345] width 396 height 28
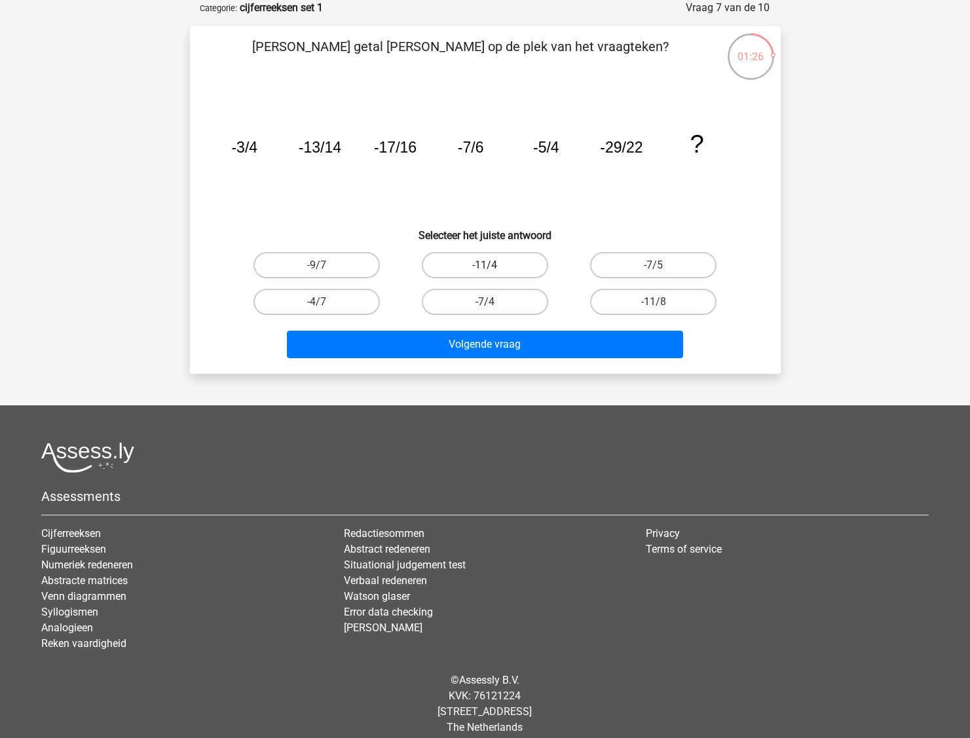
click at [526, 257] on label "-11/4" at bounding box center [485, 265] width 126 height 26
click at [493, 265] on input "-11/4" at bounding box center [489, 269] width 9 height 9
radio input "true"
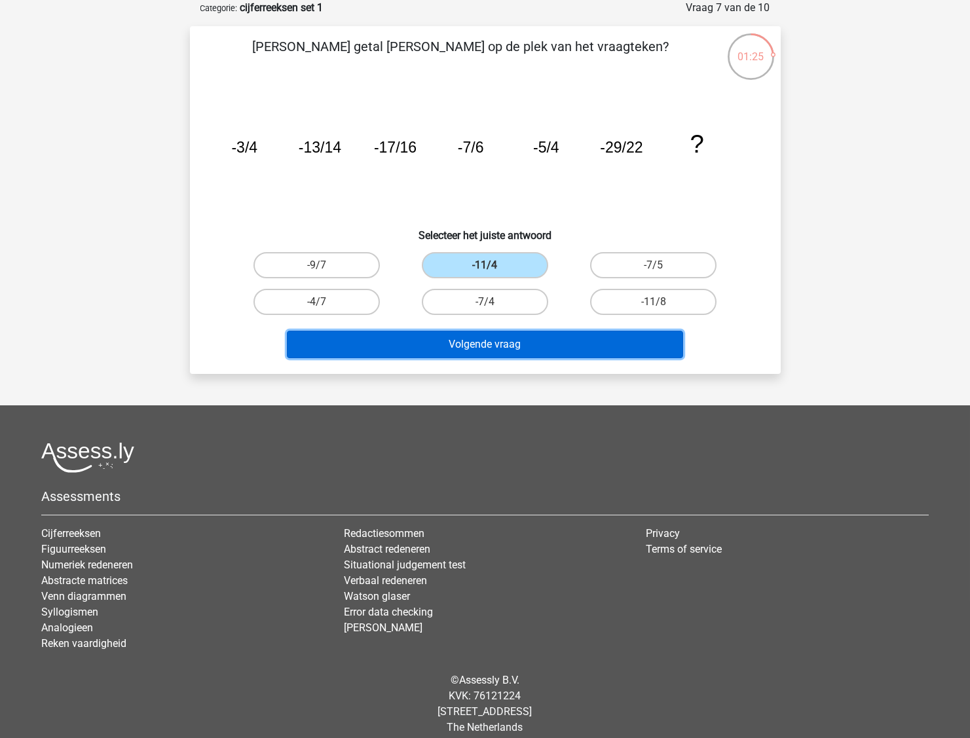
click at [518, 349] on button "Volgende vraag" at bounding box center [485, 345] width 396 height 28
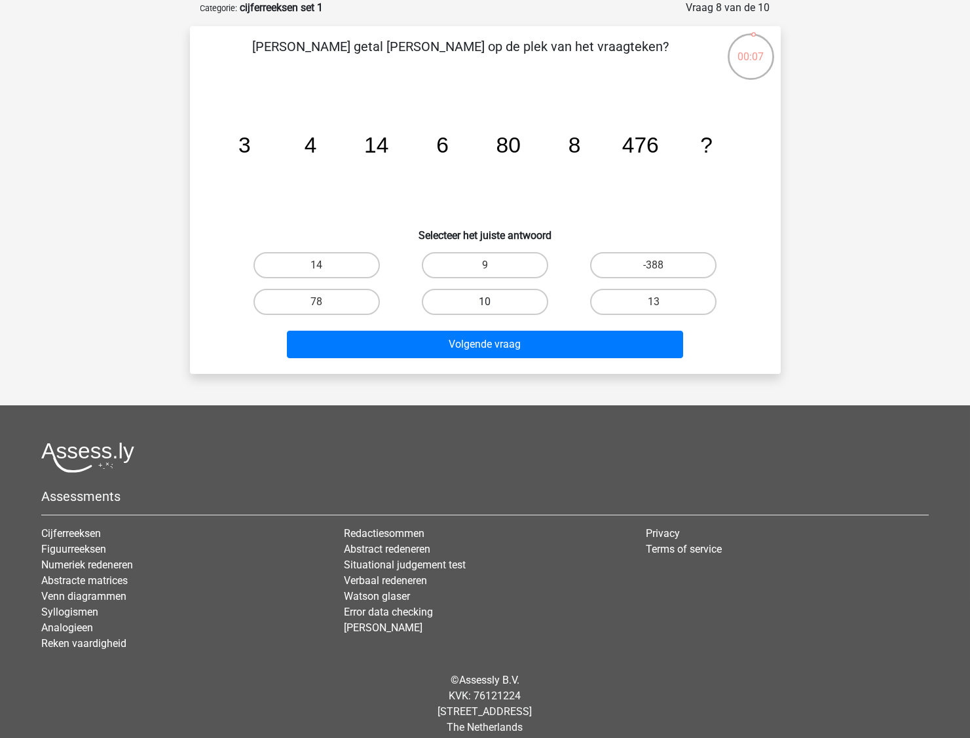
click at [514, 301] on label "10" at bounding box center [485, 302] width 126 height 26
click at [493, 302] on input "10" at bounding box center [489, 306] width 9 height 9
radio input "true"
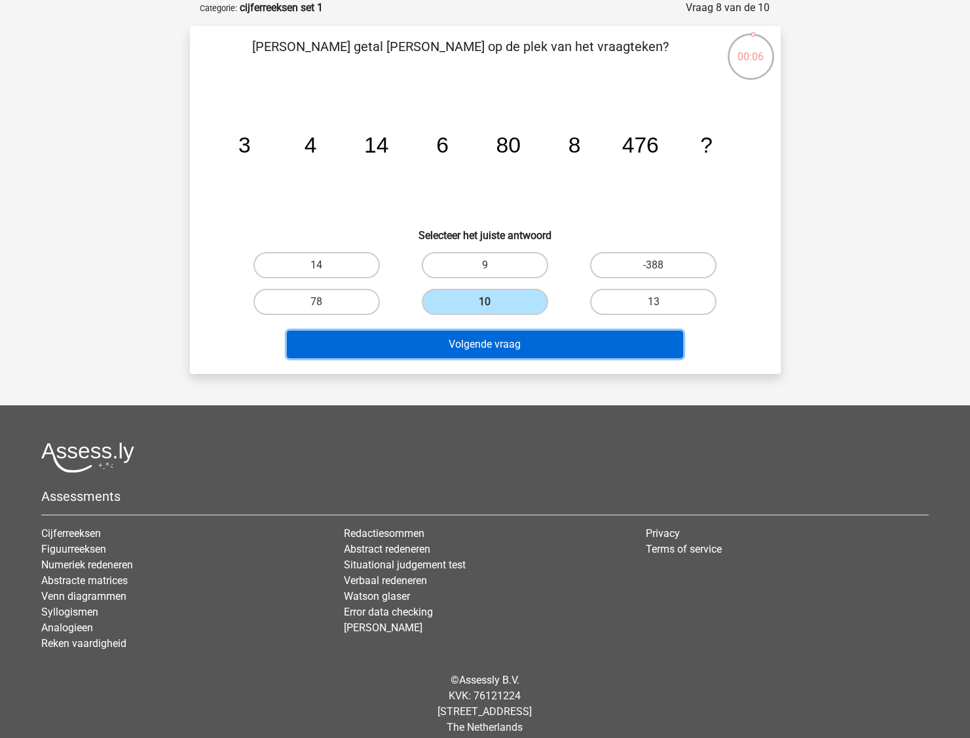
click at [504, 347] on button "Volgende vraag" at bounding box center [485, 345] width 396 height 28
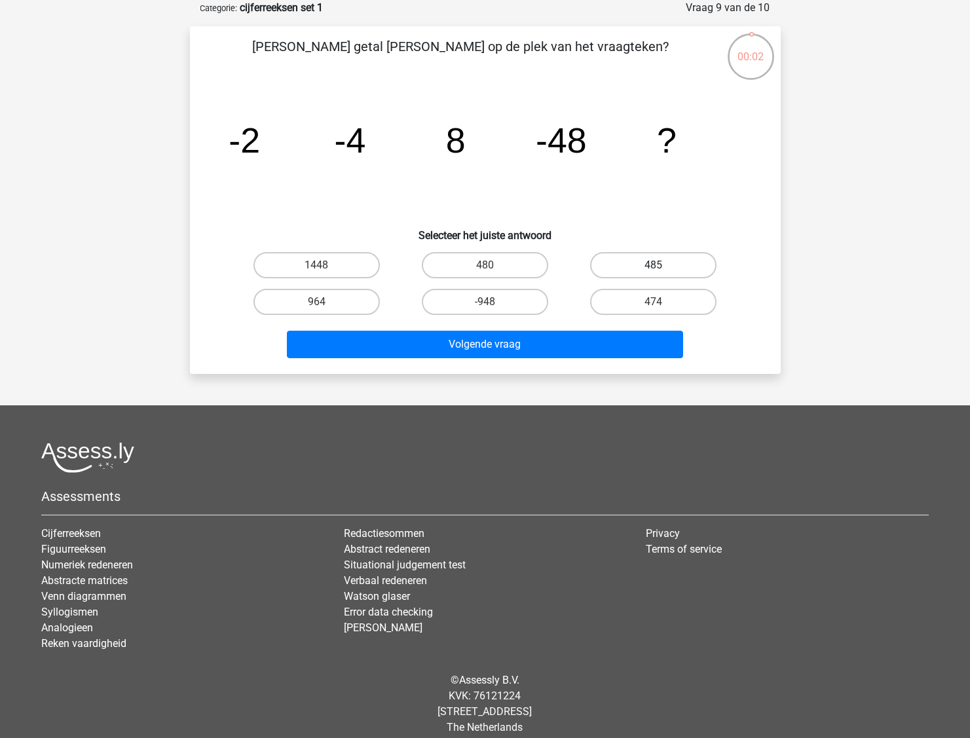
click at [610, 263] on label "485" at bounding box center [653, 265] width 126 height 26
click at [654, 265] on input "485" at bounding box center [658, 269] width 9 height 9
radio input "true"
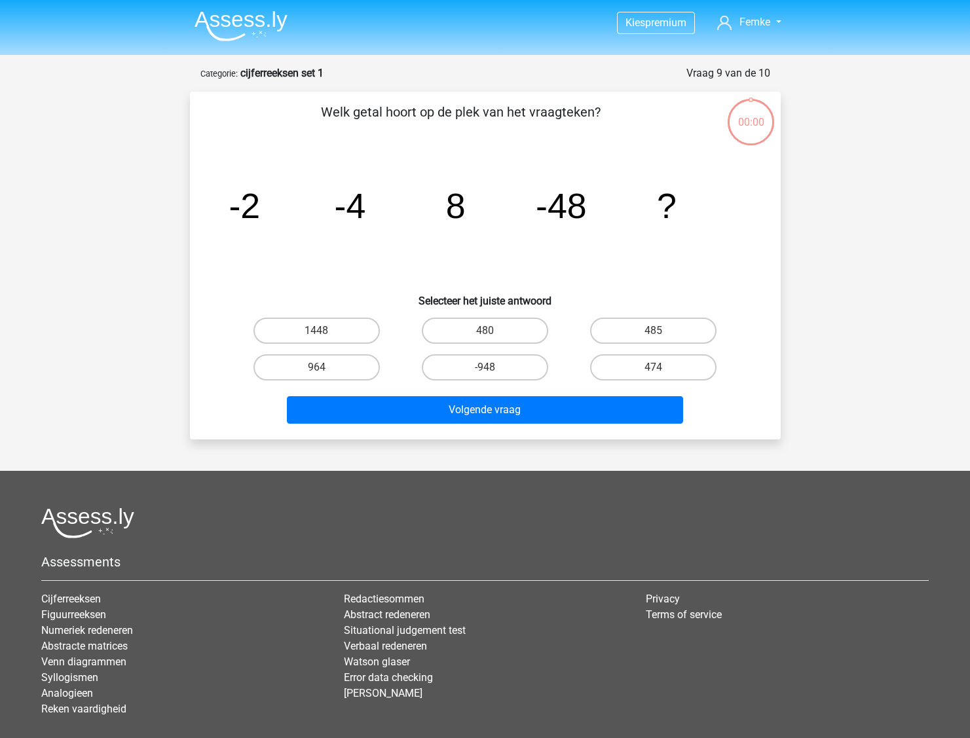
scroll to position [66, 0]
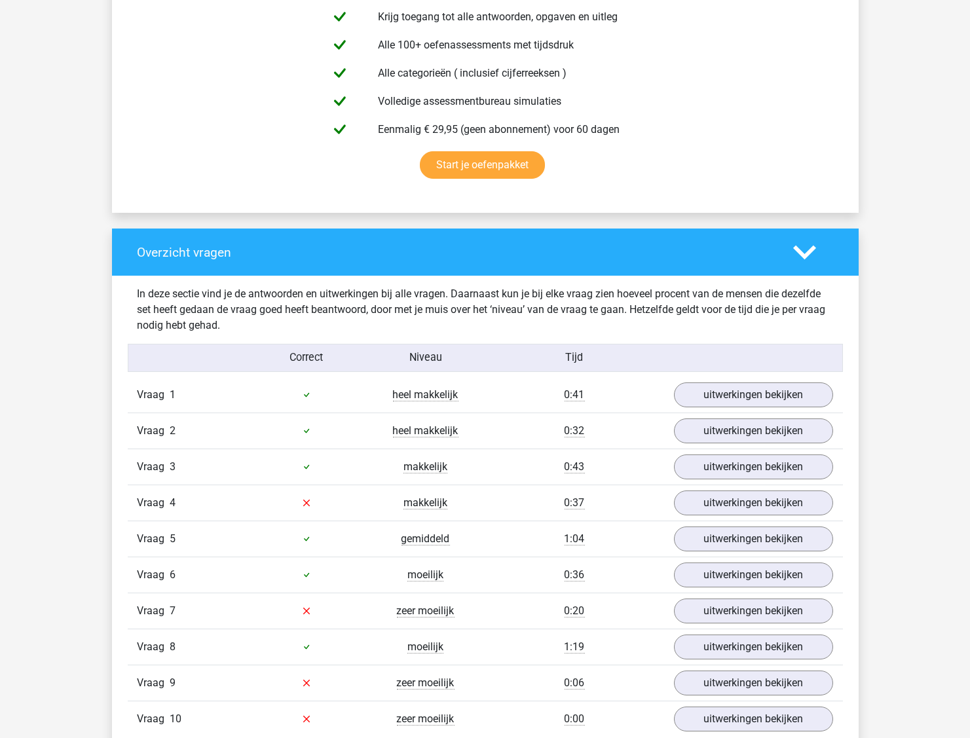
scroll to position [786, 0]
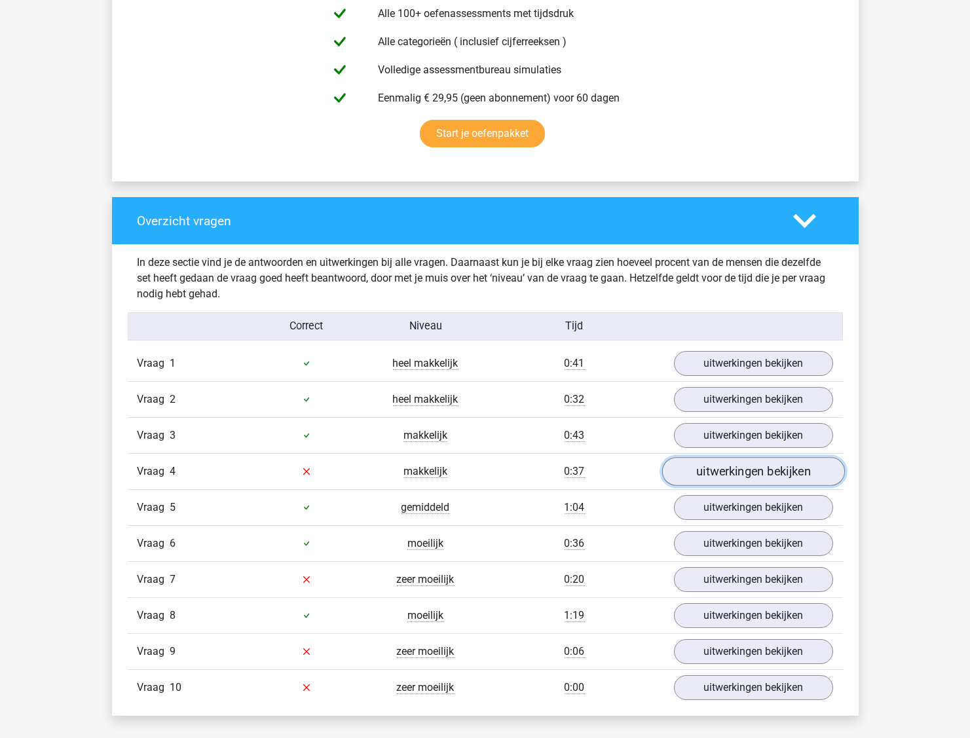
click at [707, 465] on link "uitwerkingen bekijken" at bounding box center [753, 471] width 183 height 29
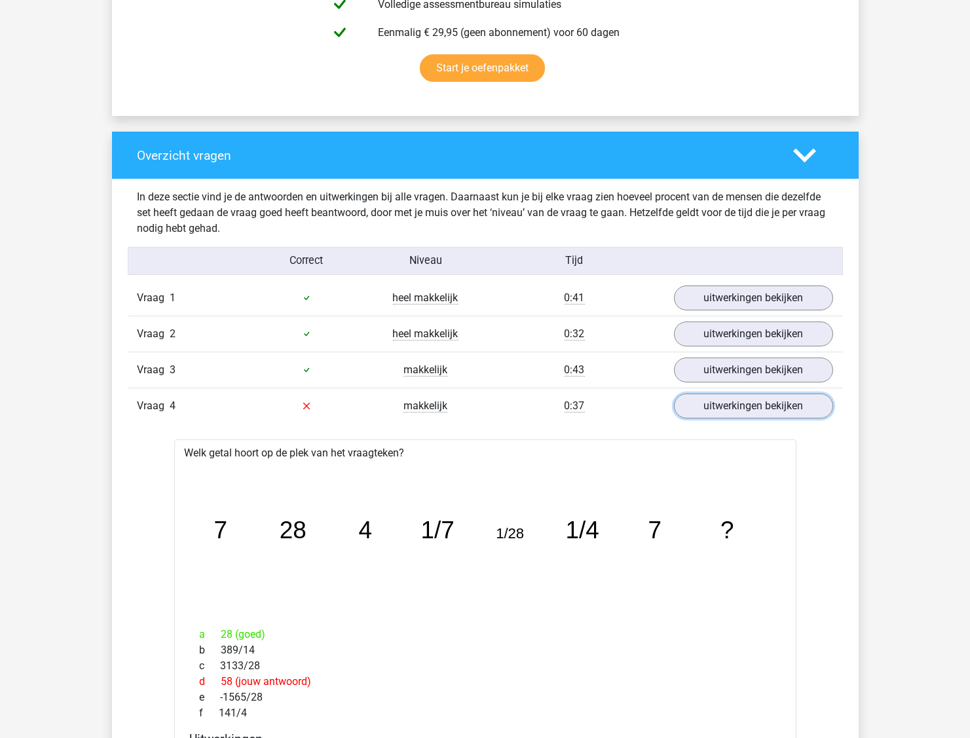
scroll to position [917, 0]
